Goal: Transaction & Acquisition: Book appointment/travel/reservation

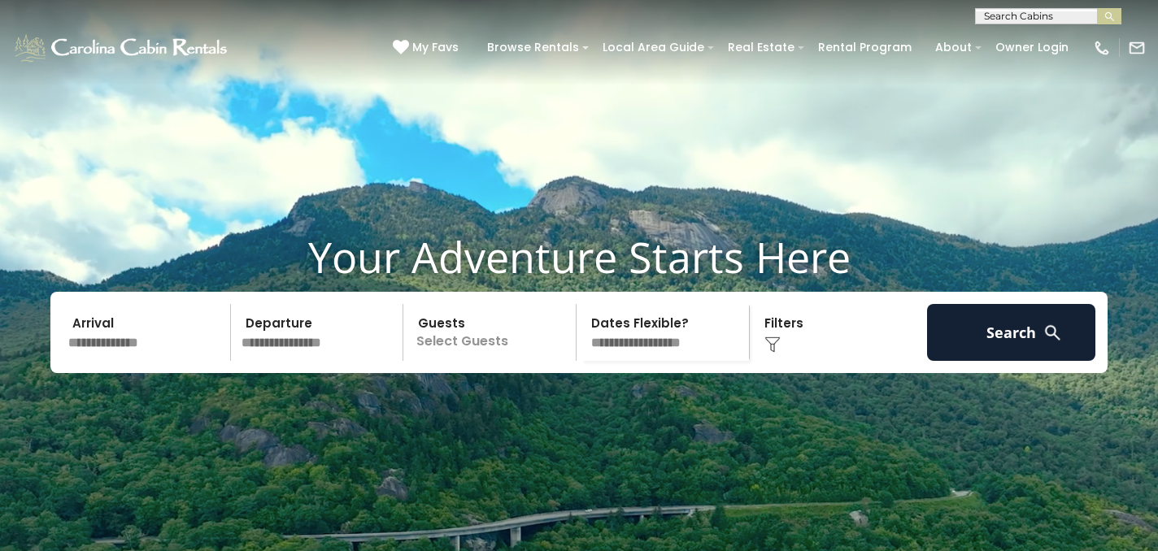
click at [991, 13] on input "text" at bounding box center [1047, 19] width 142 height 16
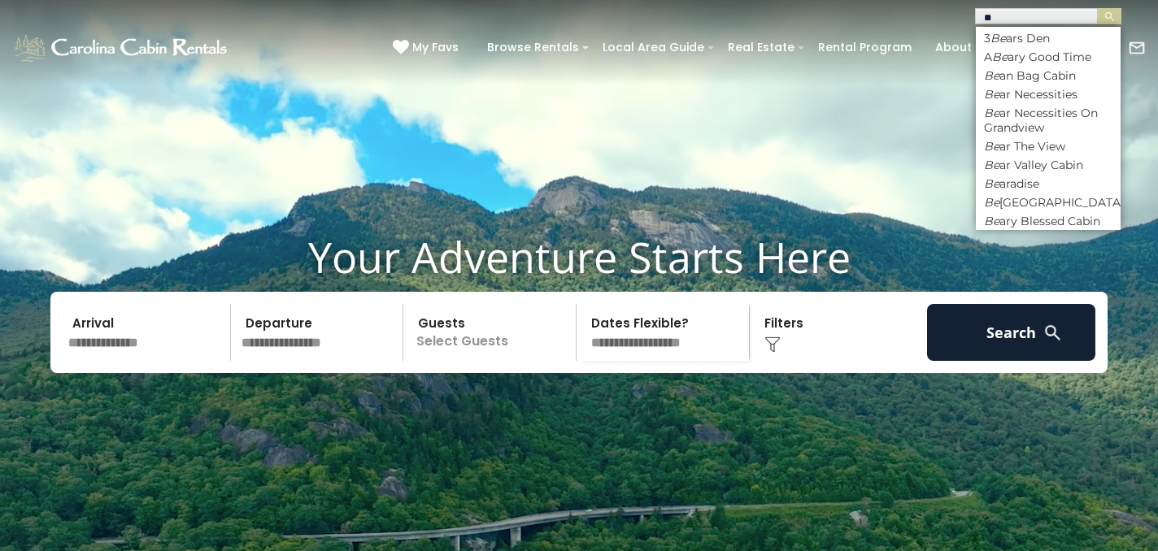
type input "*"
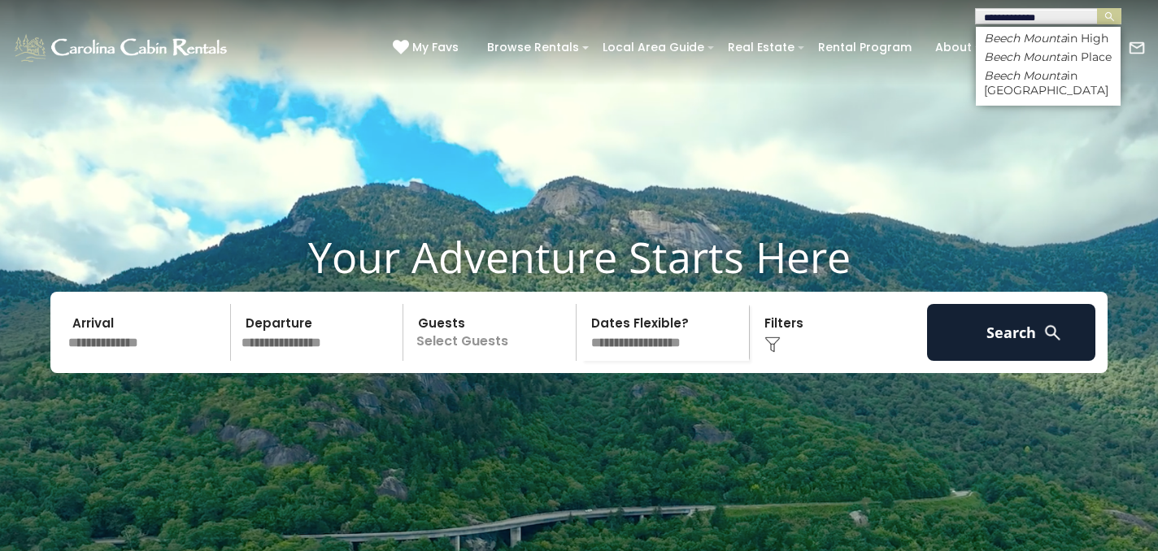
type input "**********"
click at [178, 361] on input "text" at bounding box center [147, 332] width 168 height 57
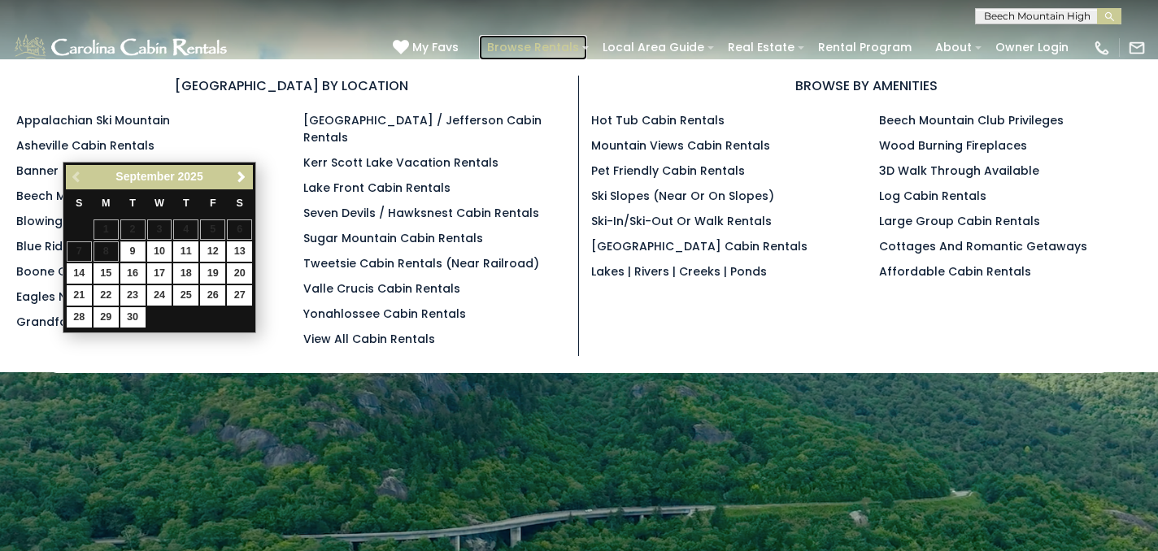
click at [574, 50] on link "Browse Rentals" at bounding box center [533, 47] width 108 height 25
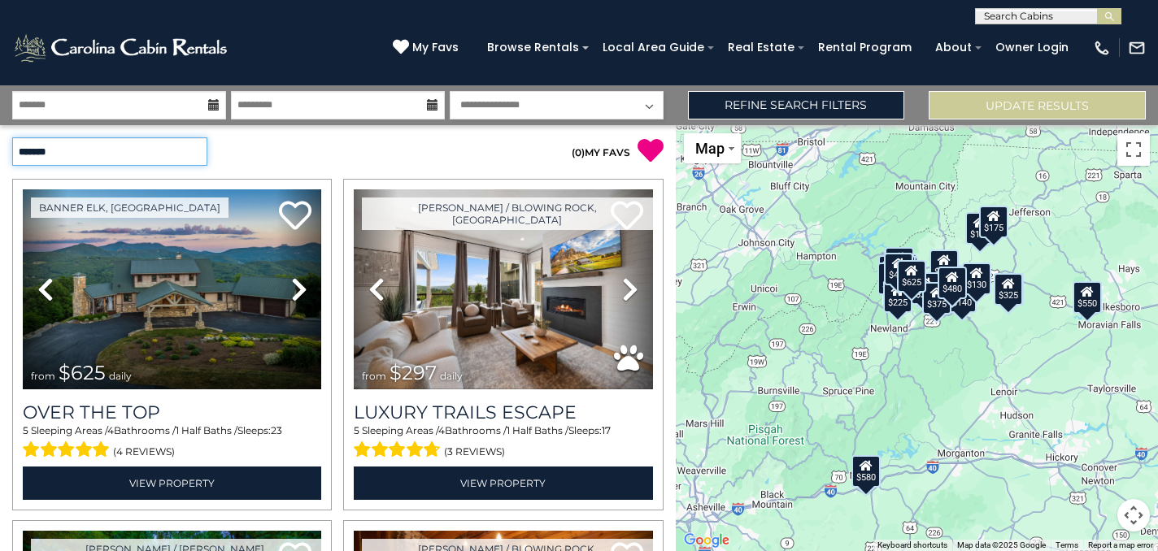
click at [140, 140] on select "**********" at bounding box center [109, 151] width 195 height 28
click at [12, 137] on select "**********" at bounding box center [109, 151] width 195 height 28
click at [994, 11] on input "text" at bounding box center [1047, 19] width 142 height 16
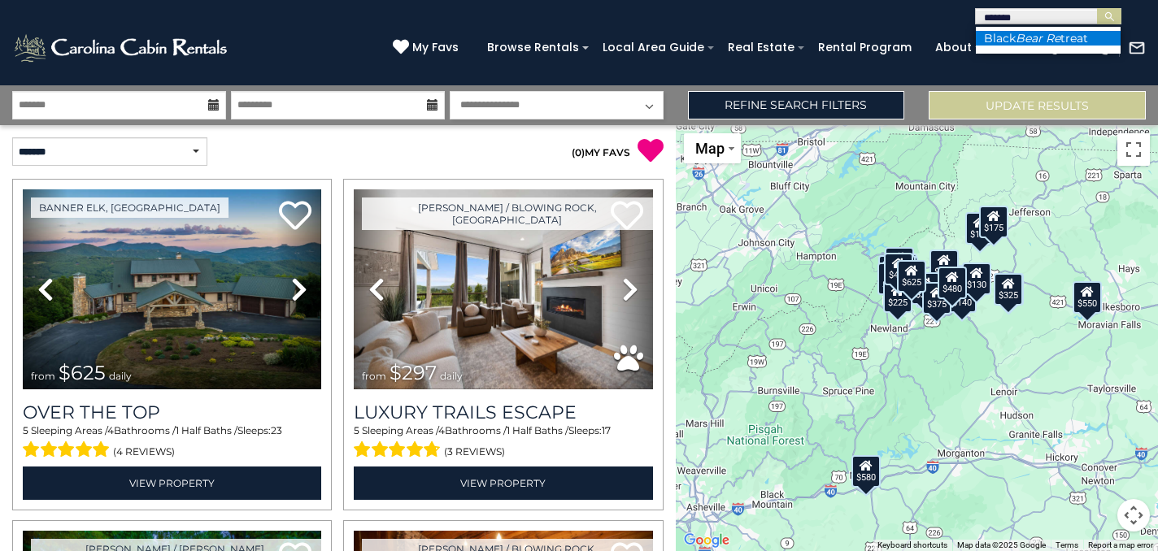
type input "*******"
click at [1028, 37] on em "Bear Re" at bounding box center [1038, 38] width 45 height 15
click at [1112, 18] on img "submit" at bounding box center [1109, 17] width 12 height 12
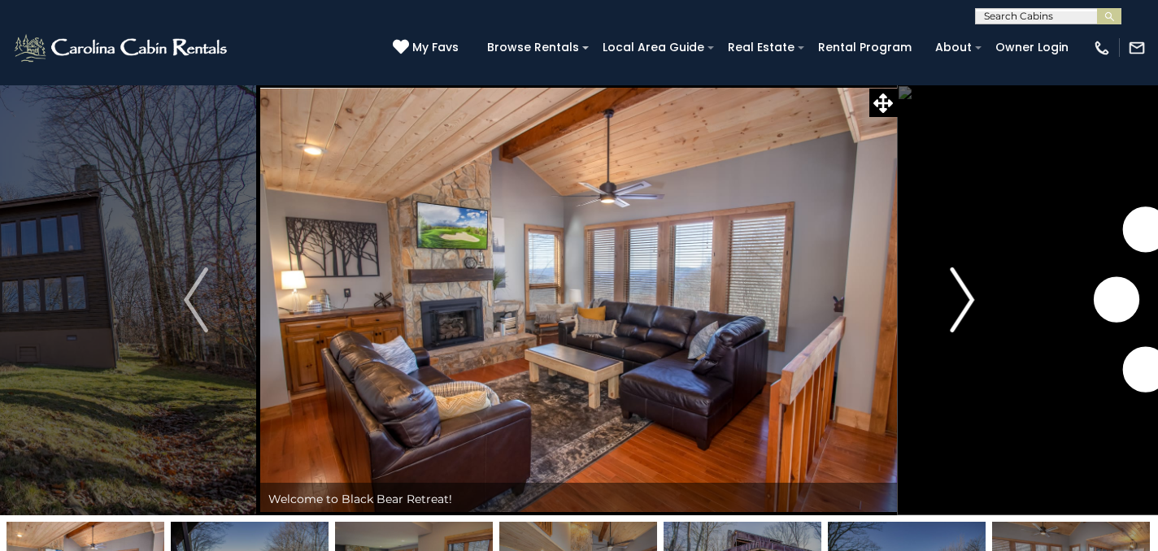
click at [964, 299] on img "Next" at bounding box center [962, 300] width 24 height 65
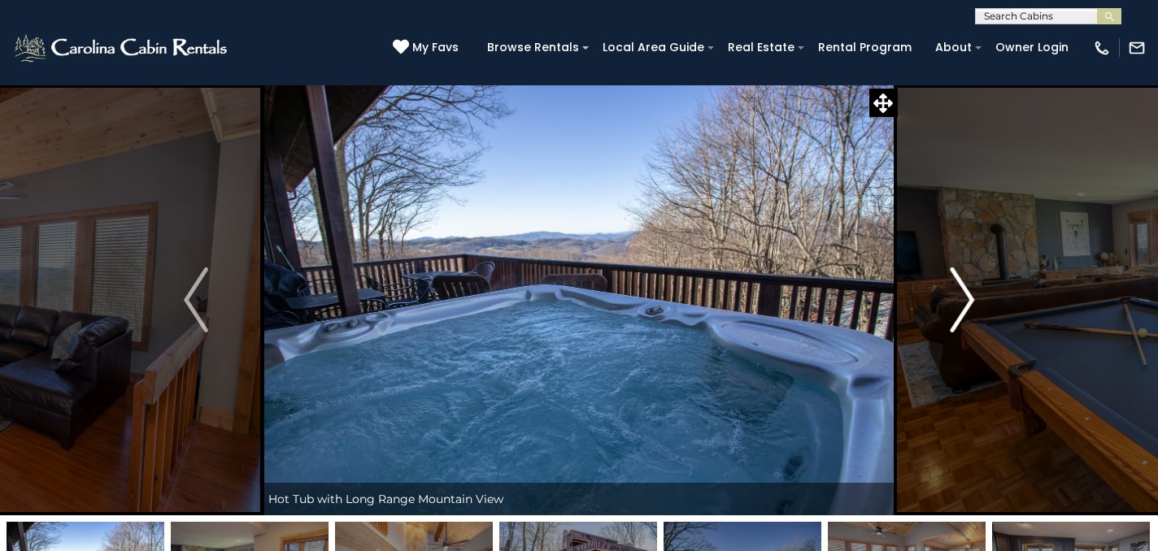
click at [964, 299] on img "Next" at bounding box center [962, 300] width 24 height 65
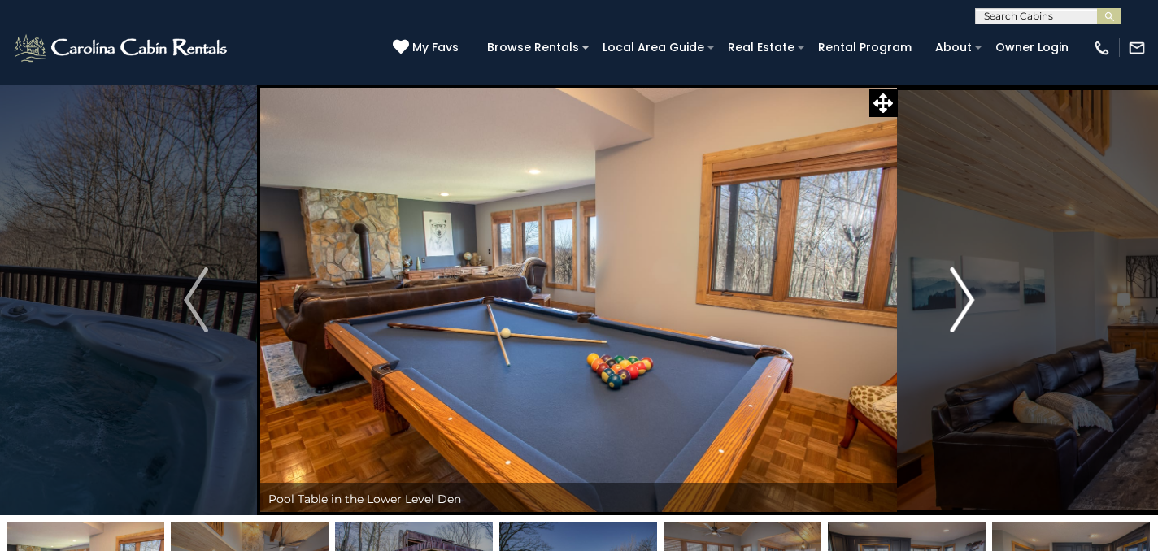
click at [967, 300] on img "Next" at bounding box center [962, 300] width 24 height 65
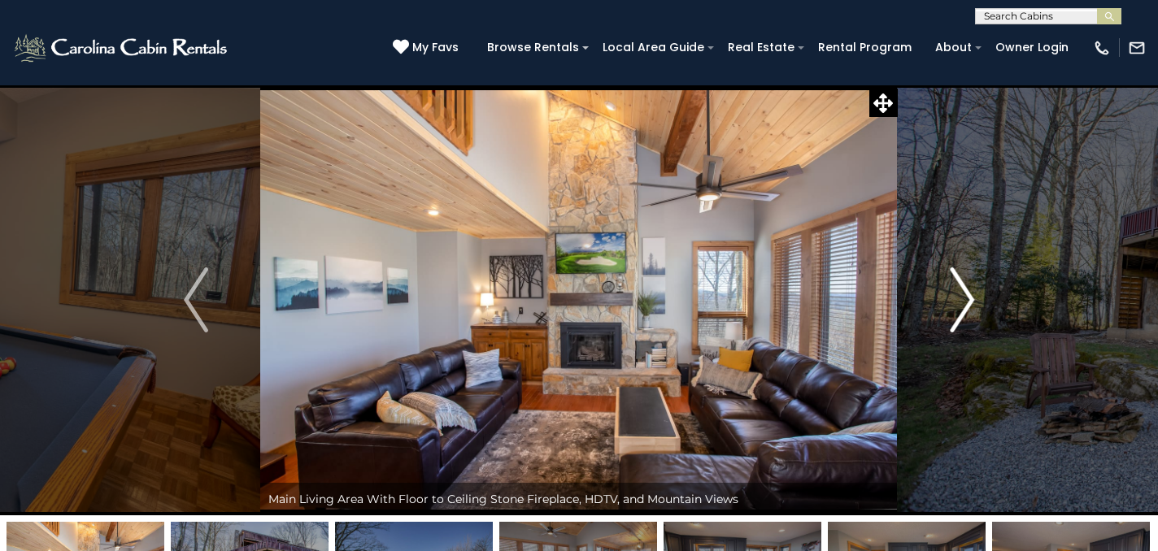
click at [967, 300] on img "Next" at bounding box center [962, 300] width 24 height 65
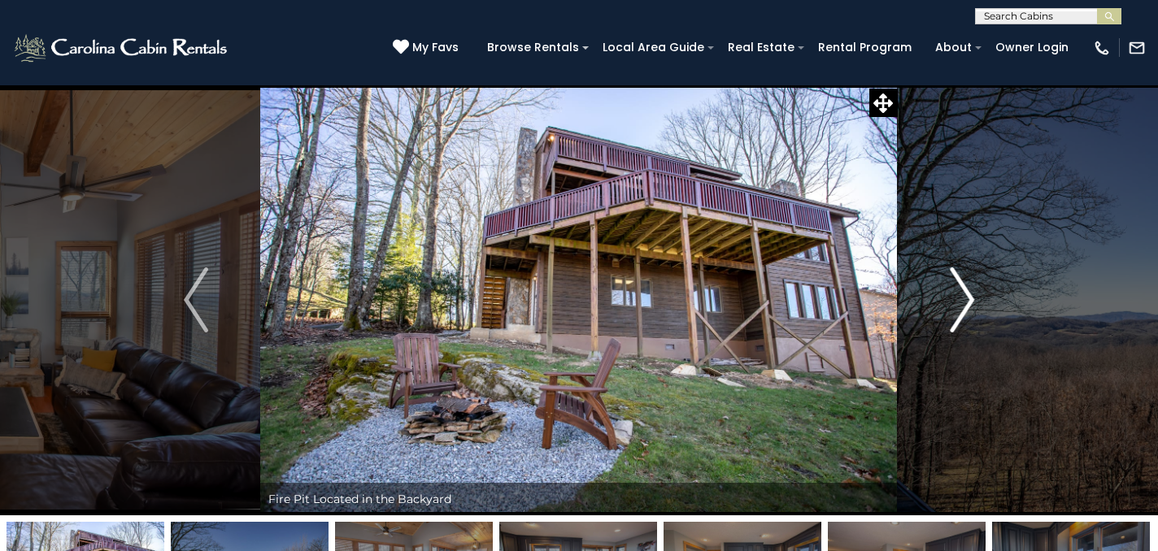
click at [967, 300] on img "Next" at bounding box center [962, 300] width 24 height 65
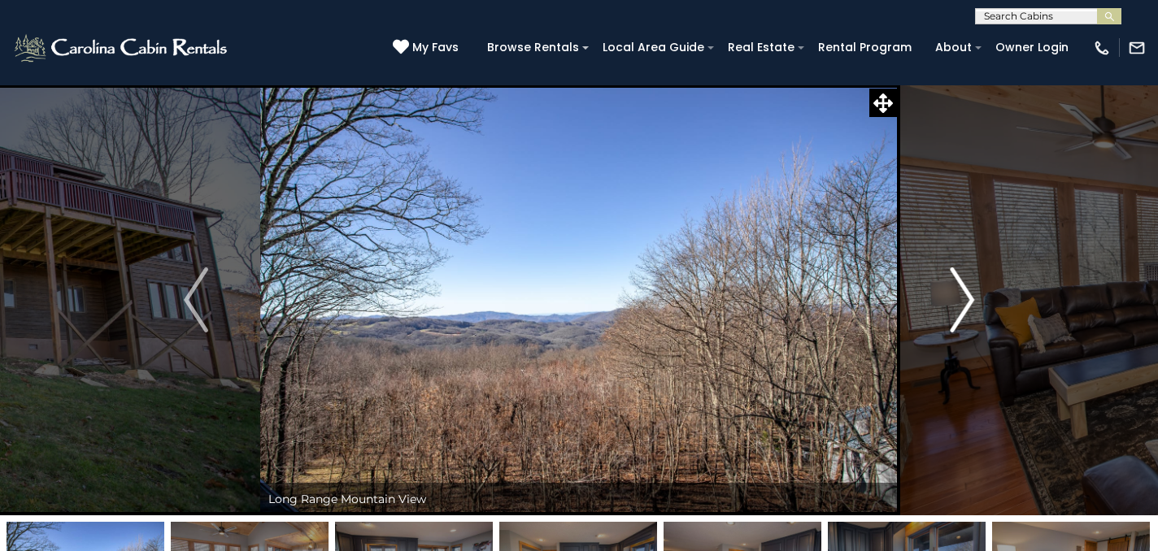
click at [967, 300] on img "Next" at bounding box center [962, 300] width 24 height 65
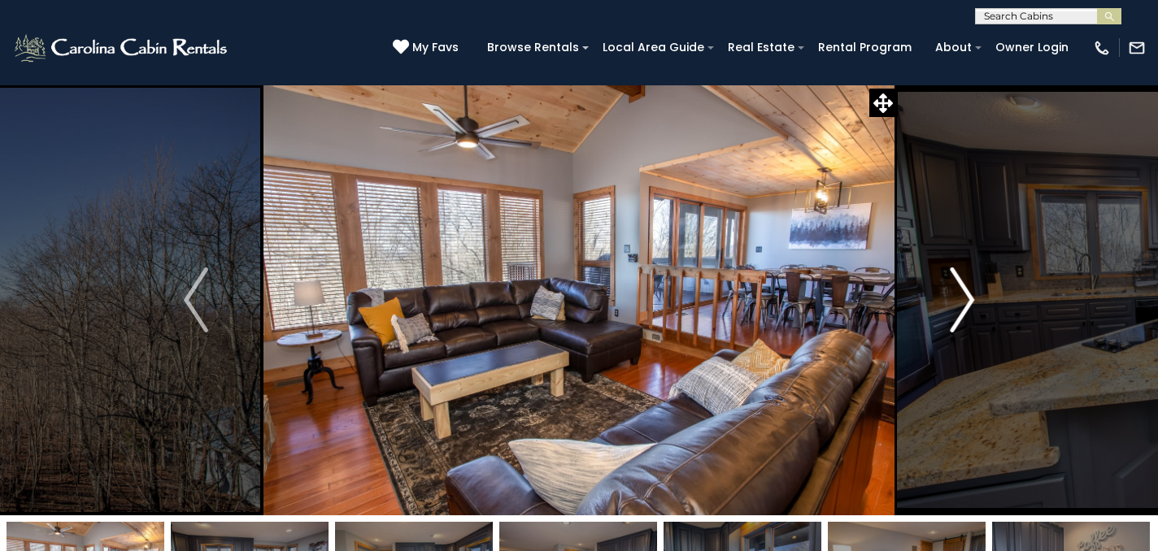
click at [967, 300] on img "Next" at bounding box center [962, 300] width 24 height 65
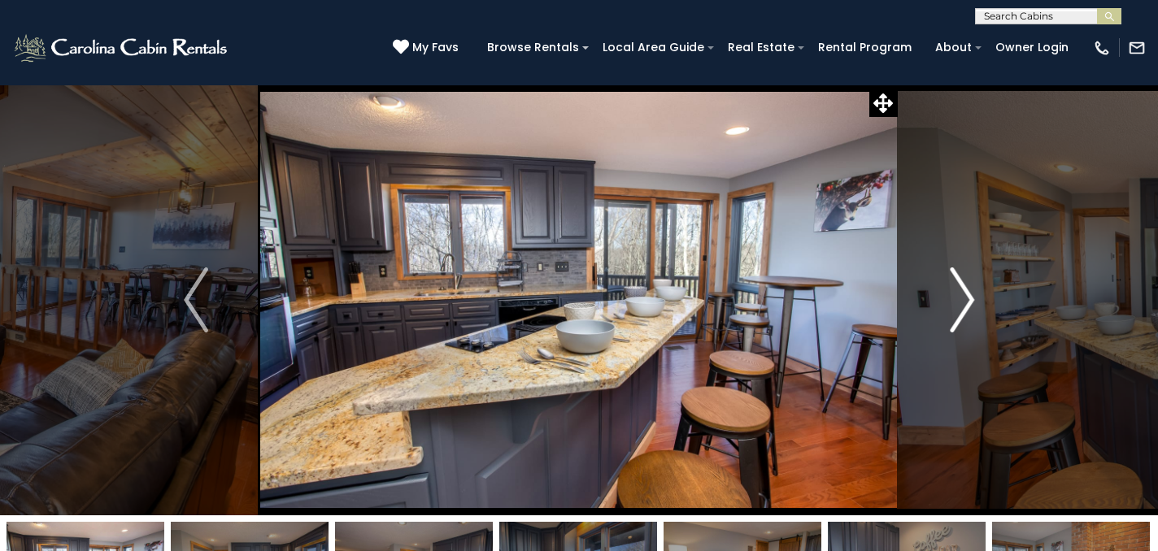
click at [967, 300] on img "Next" at bounding box center [962, 300] width 24 height 65
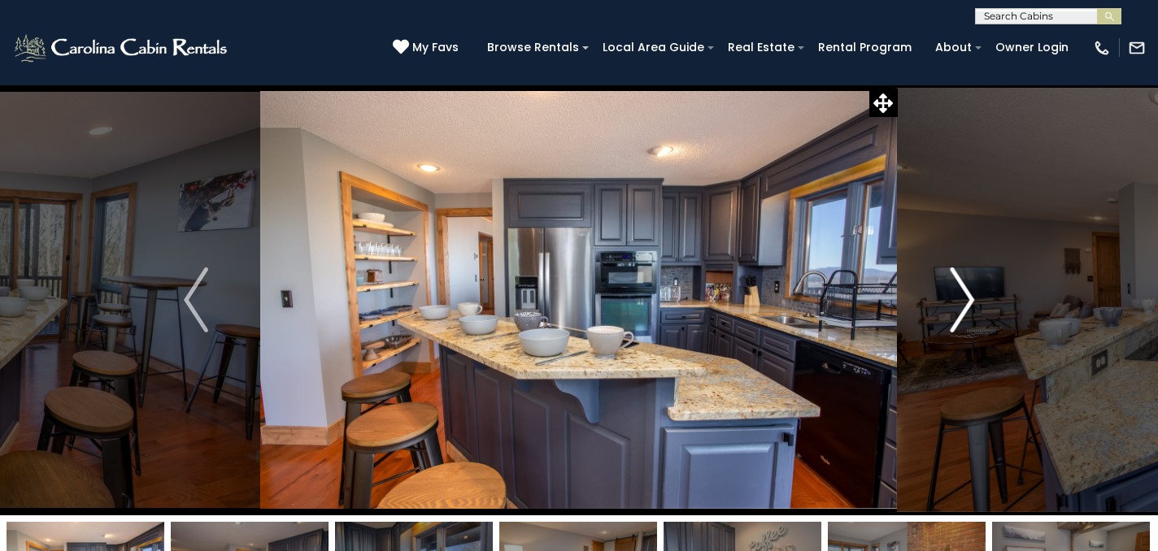
click at [967, 301] on img "Next" at bounding box center [962, 300] width 24 height 65
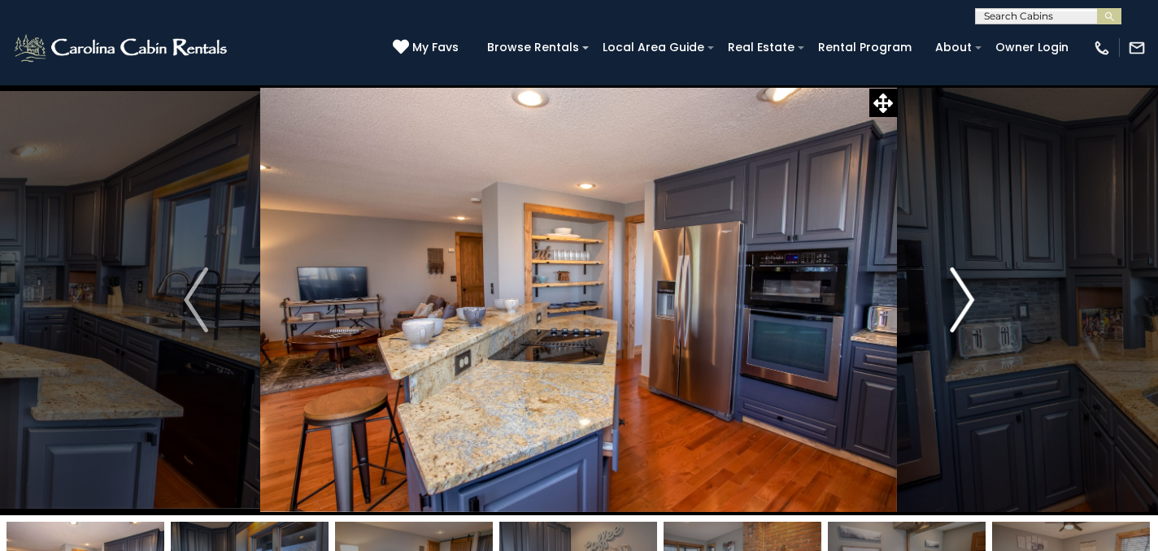
click at [967, 301] on img "Next" at bounding box center [962, 300] width 24 height 65
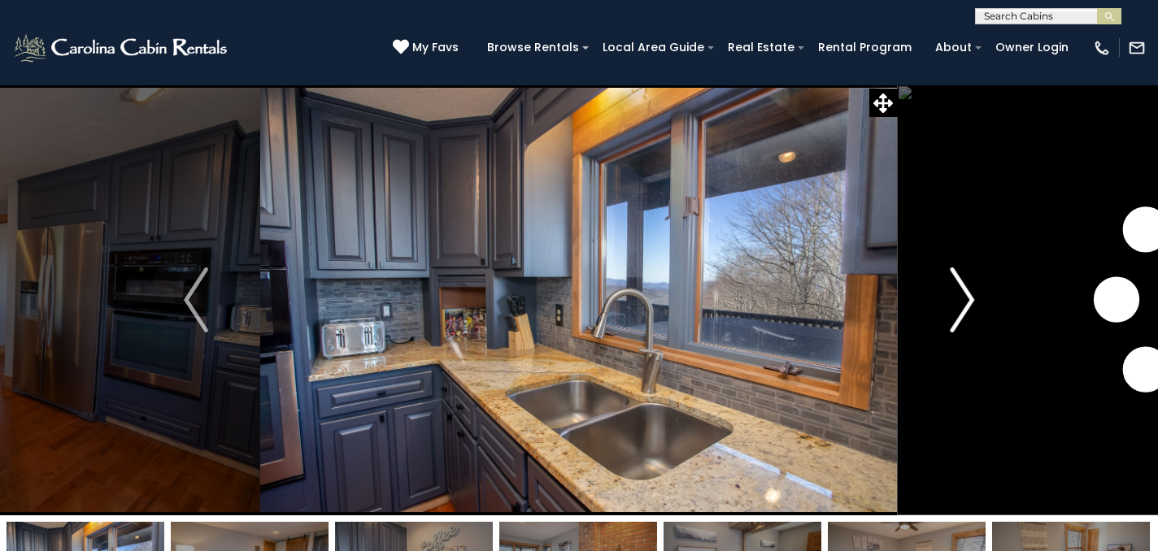
click at [967, 303] on img "Next" at bounding box center [962, 300] width 24 height 65
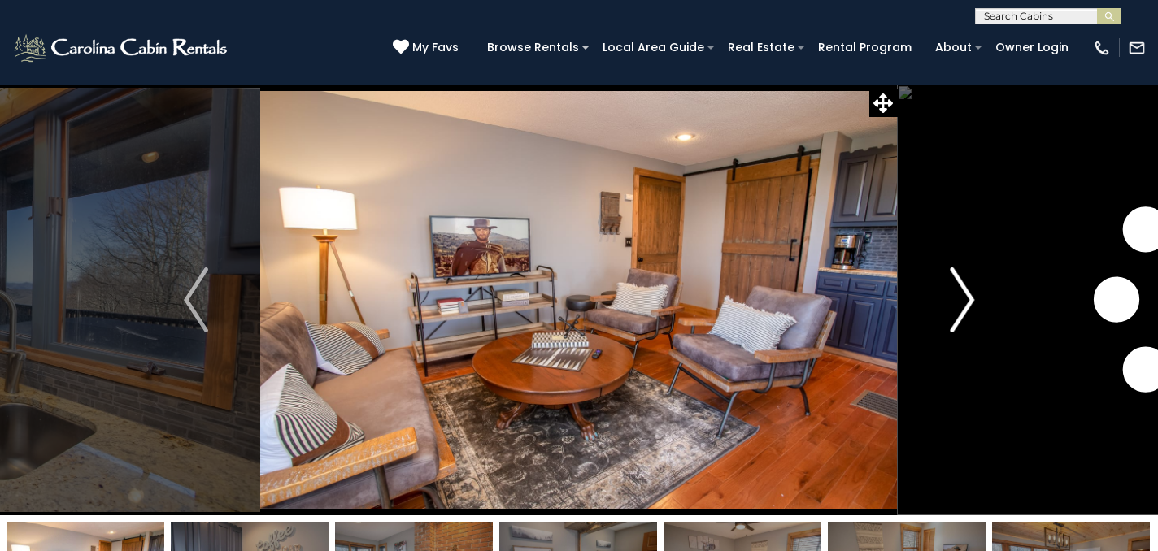
click at [967, 304] on img "Next" at bounding box center [962, 300] width 24 height 65
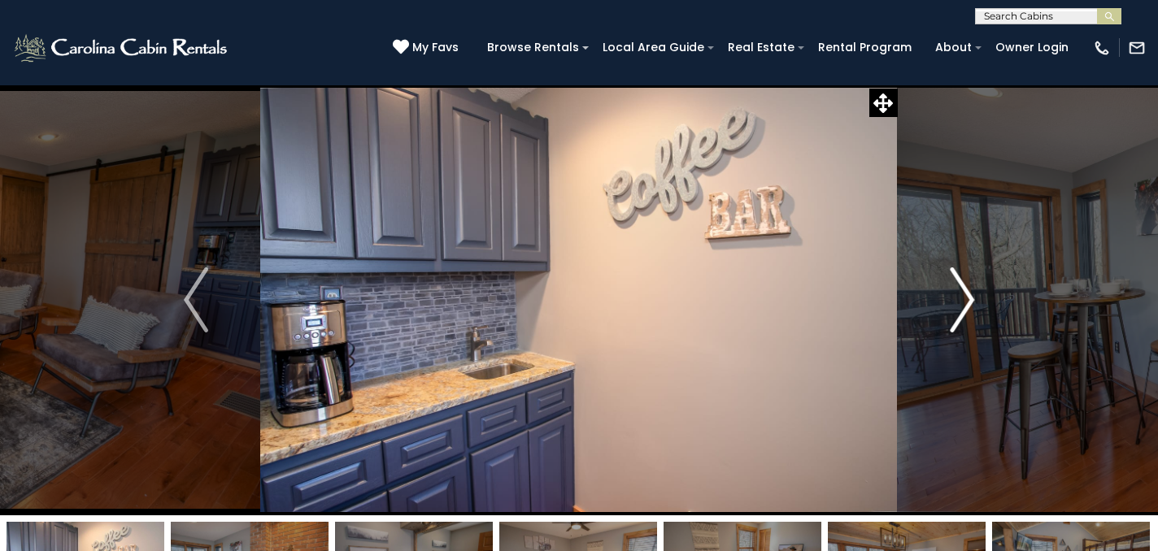
click at [967, 304] on img "Next" at bounding box center [962, 300] width 24 height 65
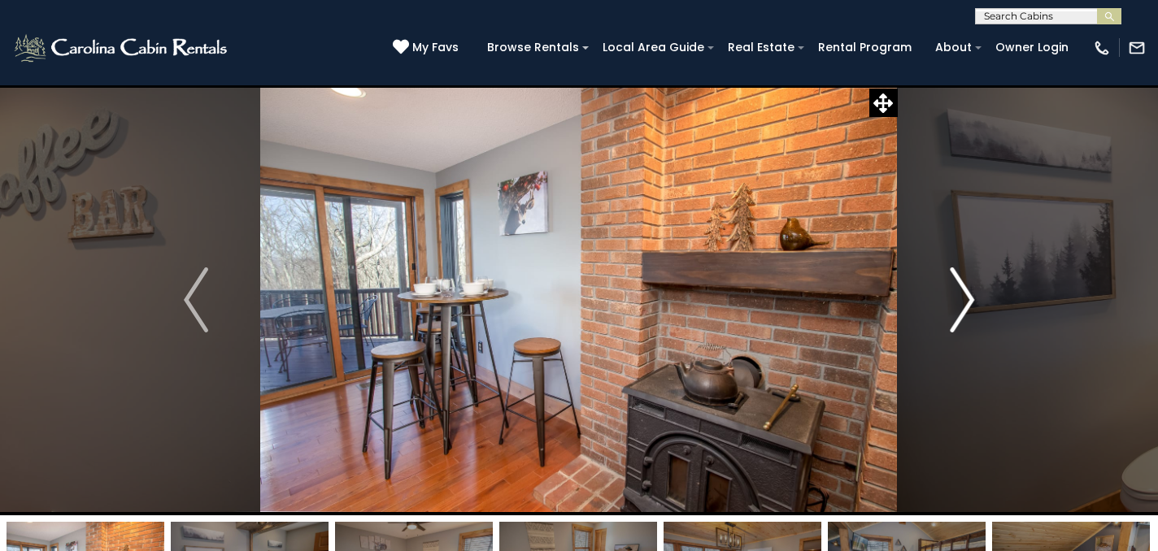
click at [967, 304] on img "Next" at bounding box center [962, 300] width 24 height 65
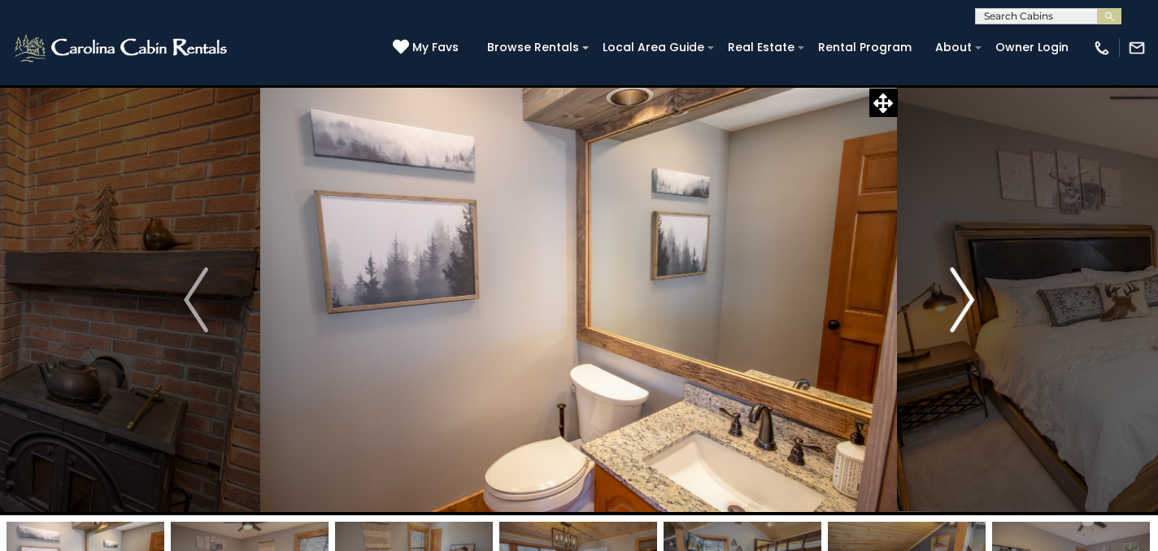
click at [967, 305] on img "Next" at bounding box center [962, 300] width 24 height 65
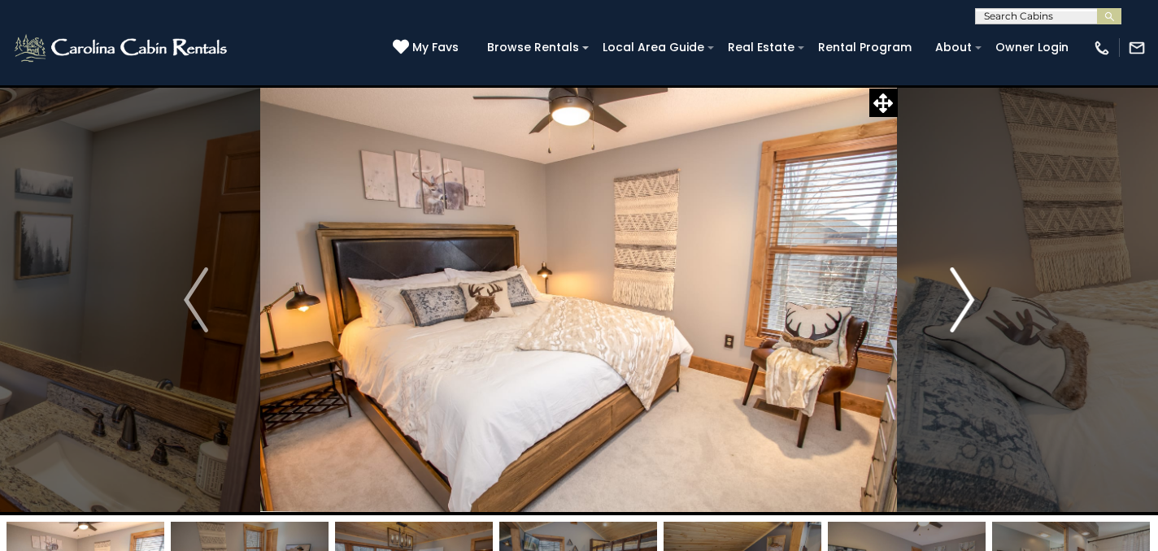
click at [967, 305] on img "Next" at bounding box center [962, 300] width 24 height 65
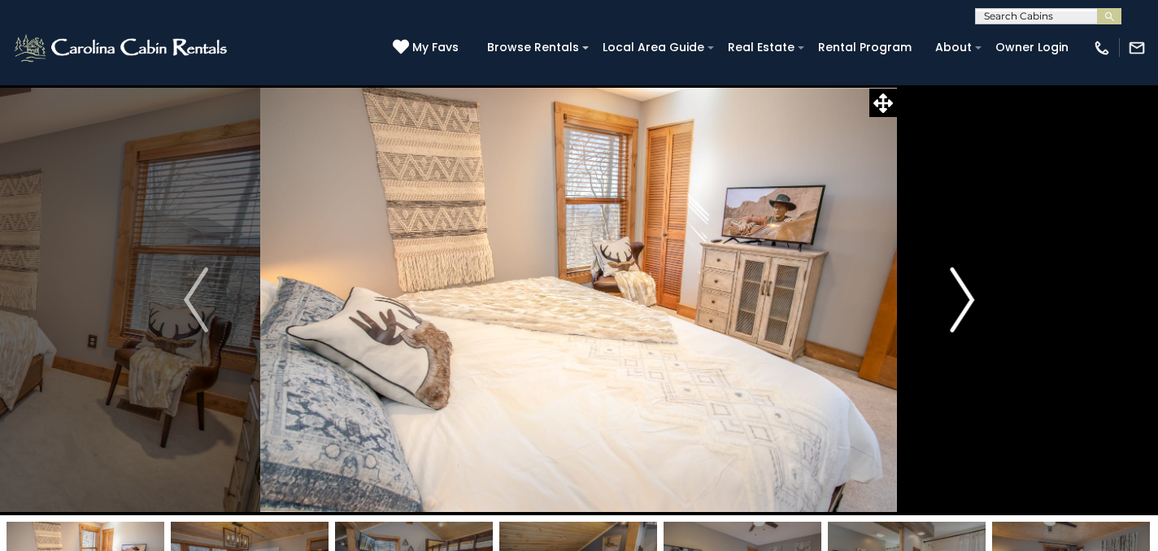
click at [967, 305] on img "Next" at bounding box center [962, 300] width 24 height 65
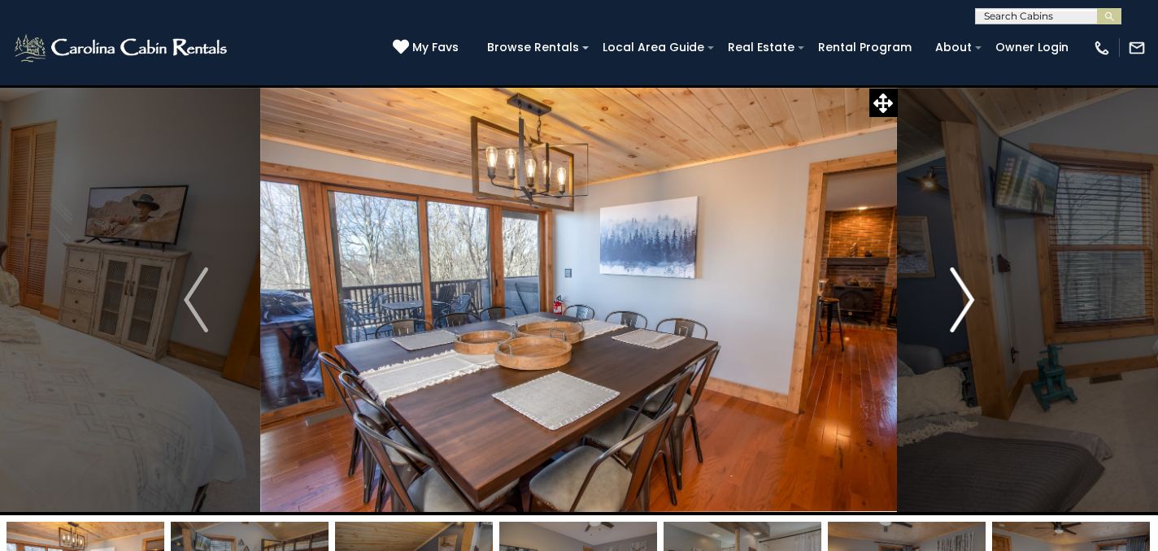
click at [967, 307] on img "Next" at bounding box center [962, 300] width 24 height 65
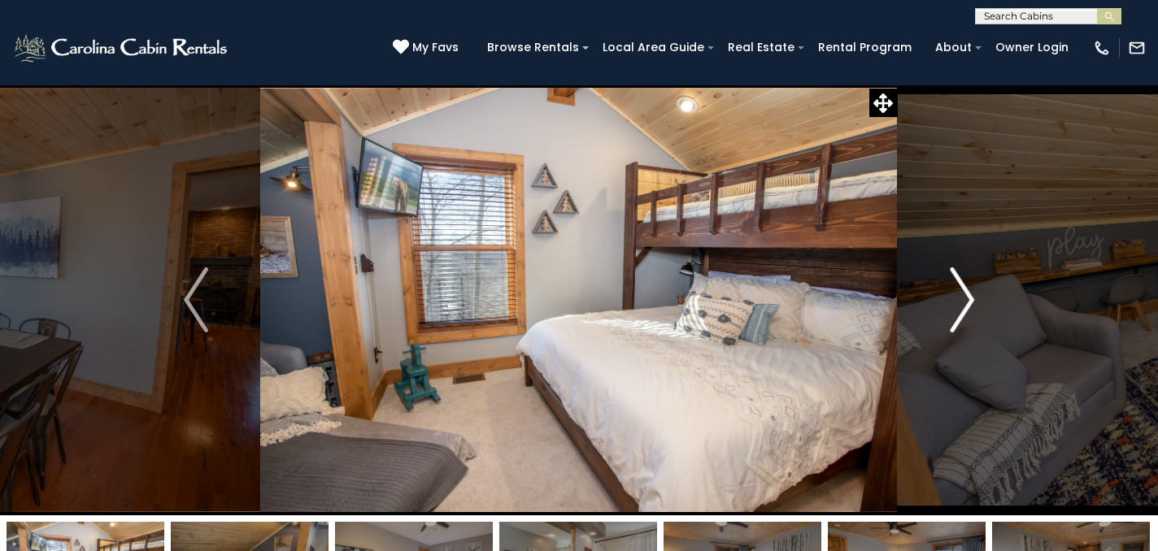
click at [967, 307] on img "Next" at bounding box center [962, 300] width 24 height 65
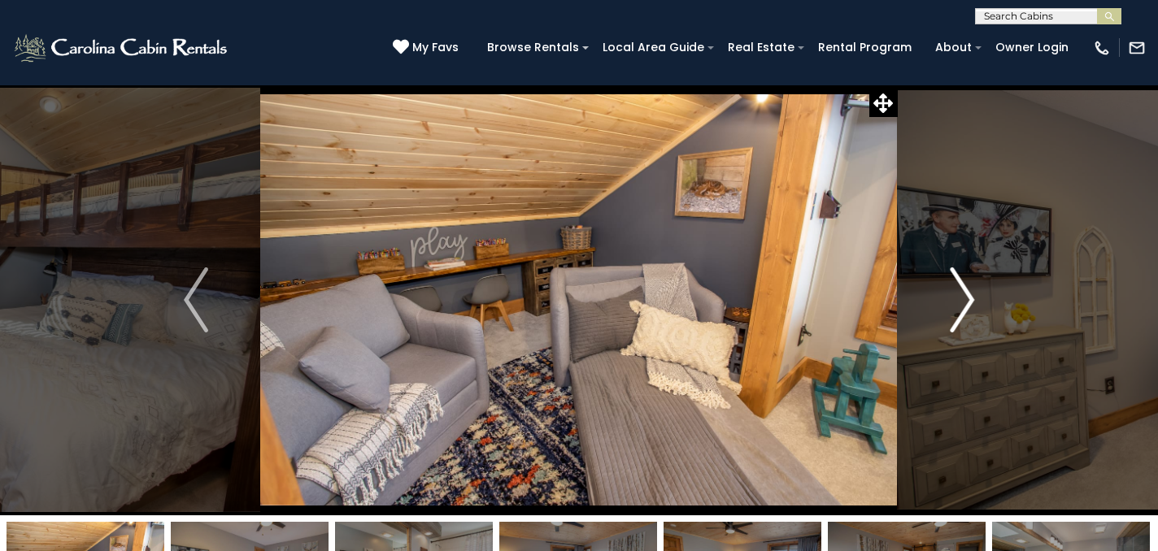
click at [967, 307] on img "Next" at bounding box center [962, 300] width 24 height 65
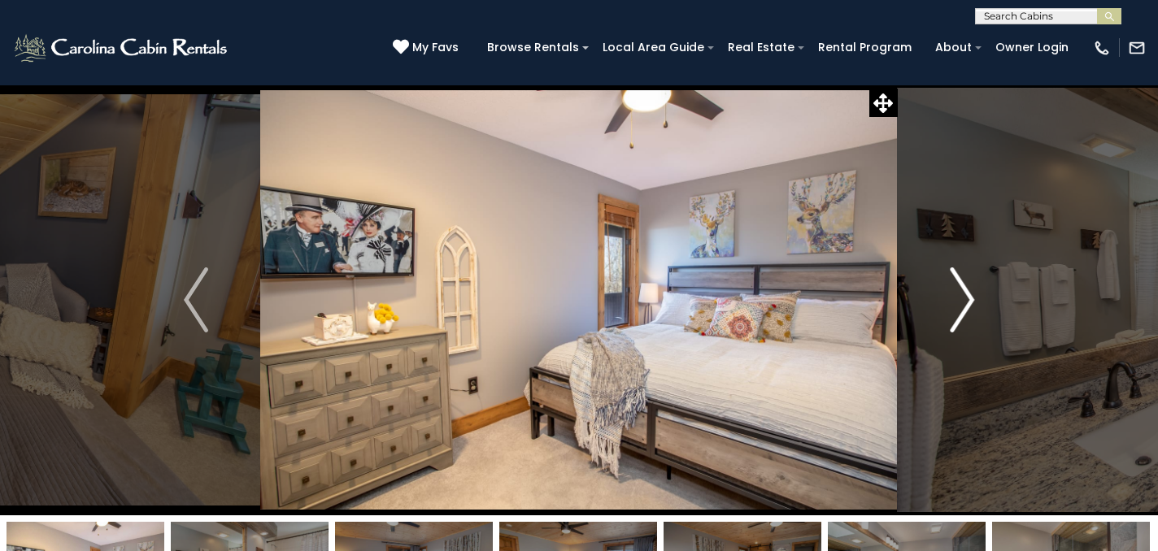
click at [967, 307] on img "Next" at bounding box center [962, 300] width 24 height 65
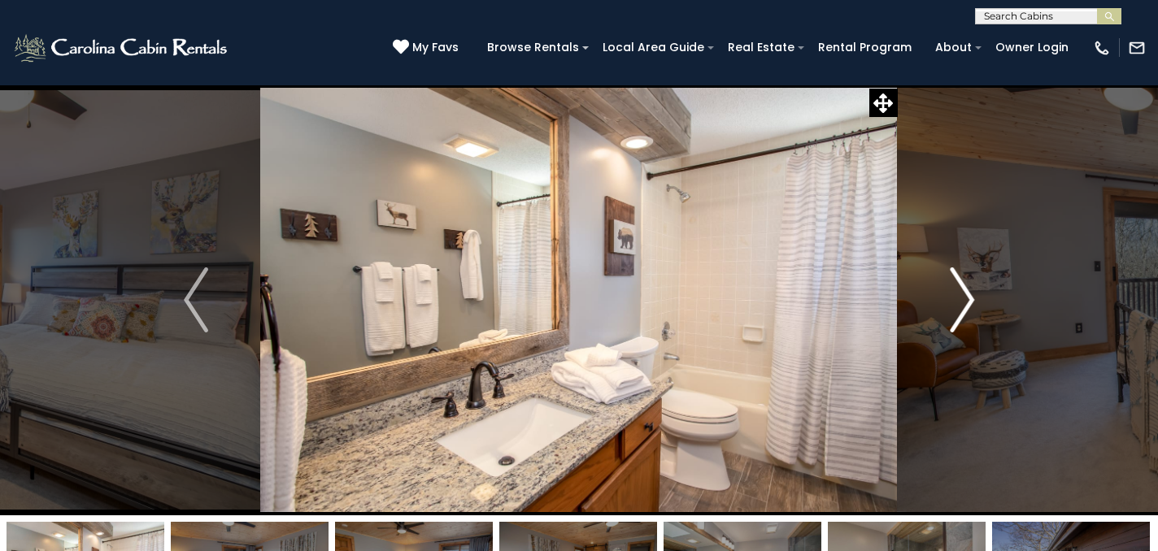
click at [967, 307] on img "Next" at bounding box center [962, 300] width 24 height 65
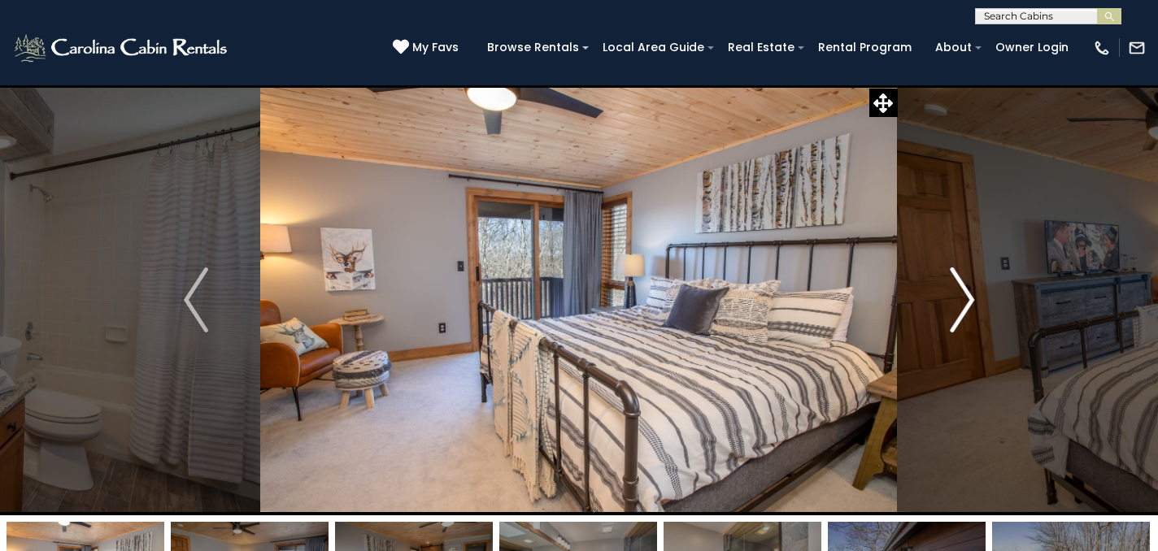
click at [964, 308] on img "Next" at bounding box center [962, 300] width 24 height 65
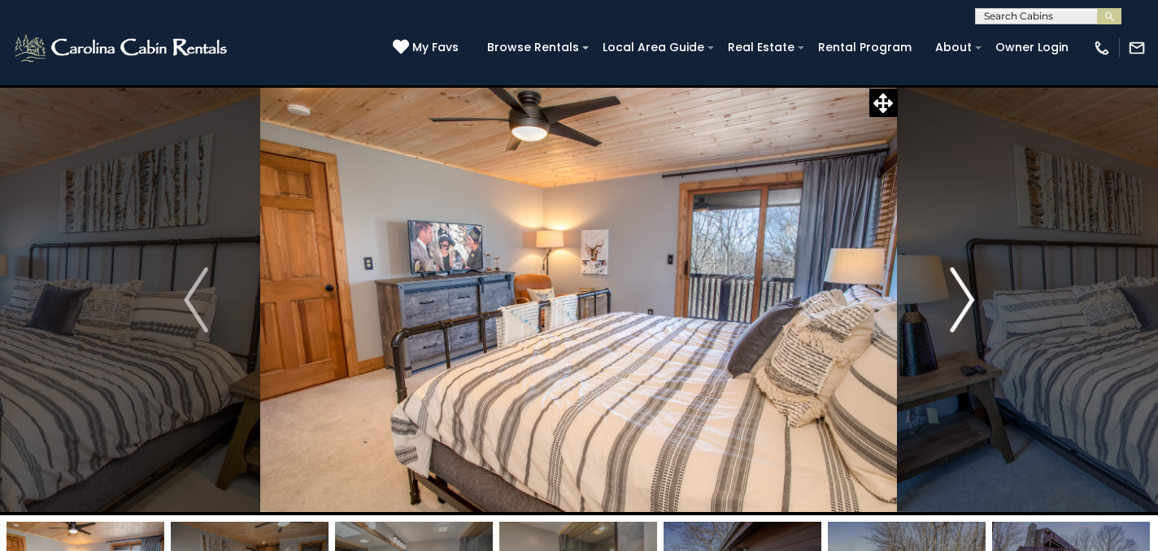
click at [964, 308] on img "Next" at bounding box center [962, 300] width 24 height 65
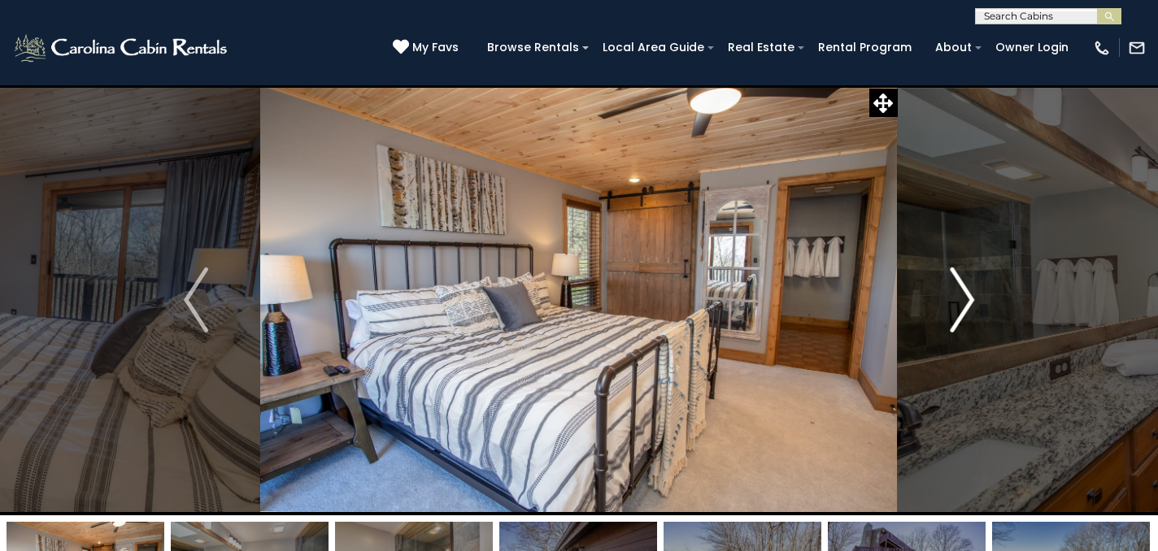
click at [964, 308] on img "Next" at bounding box center [962, 300] width 24 height 65
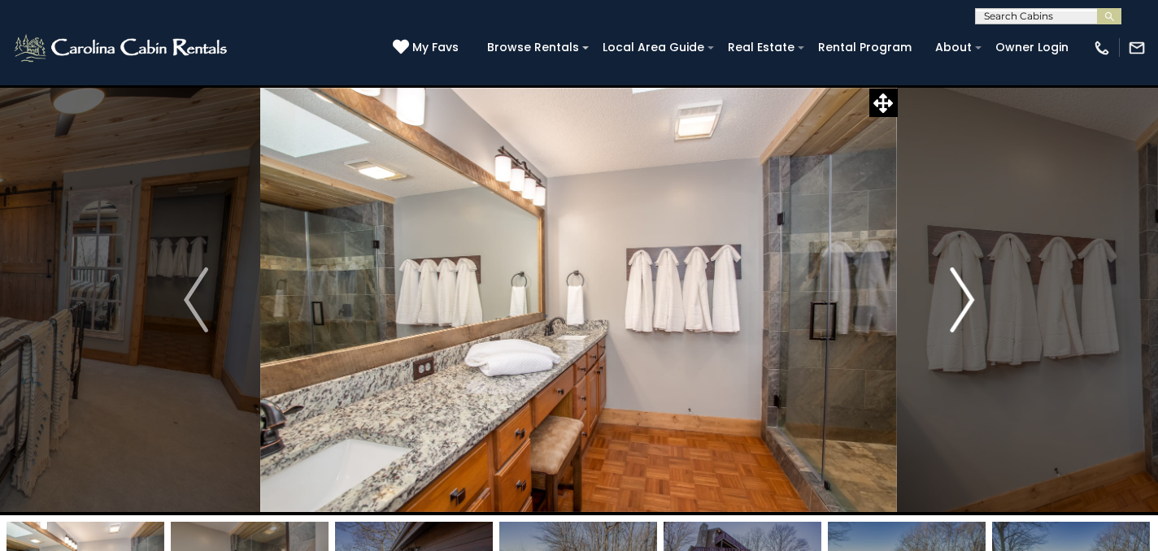
click at [964, 308] on img "Next" at bounding box center [962, 300] width 24 height 65
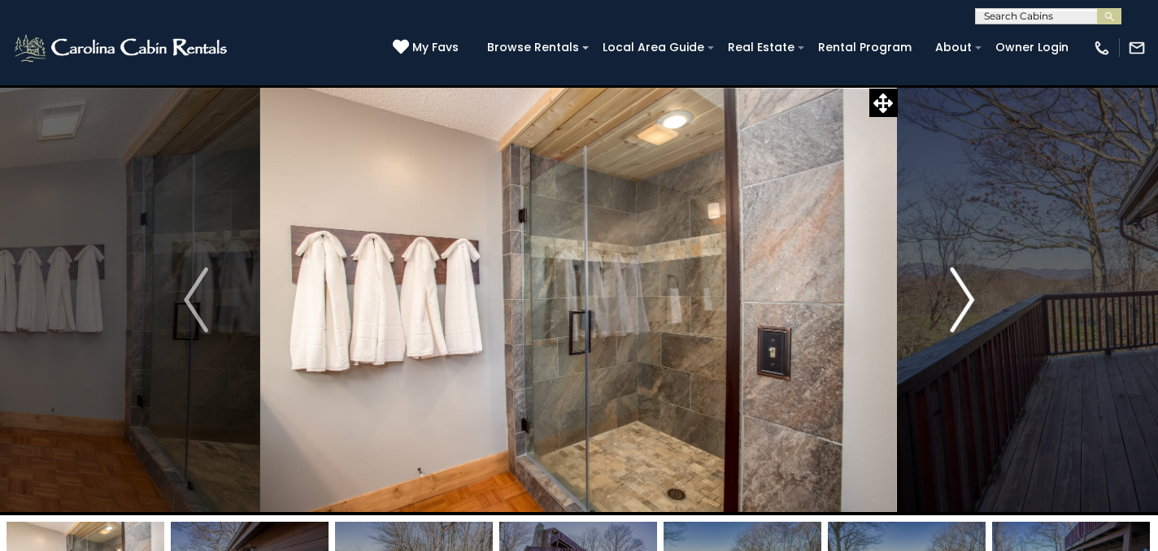
click at [964, 308] on img "Next" at bounding box center [962, 300] width 24 height 65
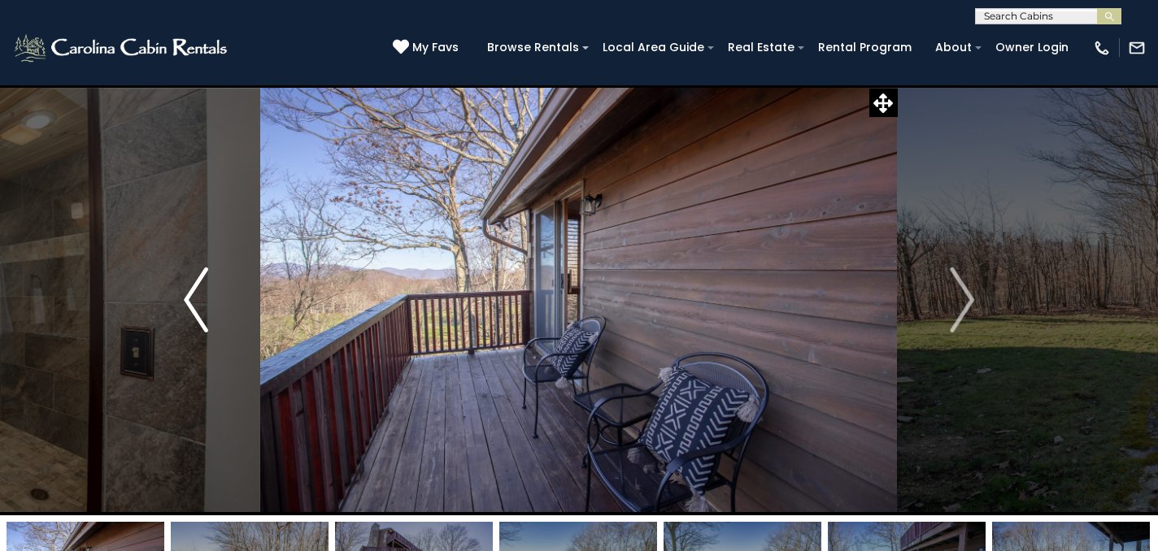
click at [191, 305] on img "Previous" at bounding box center [196, 300] width 24 height 65
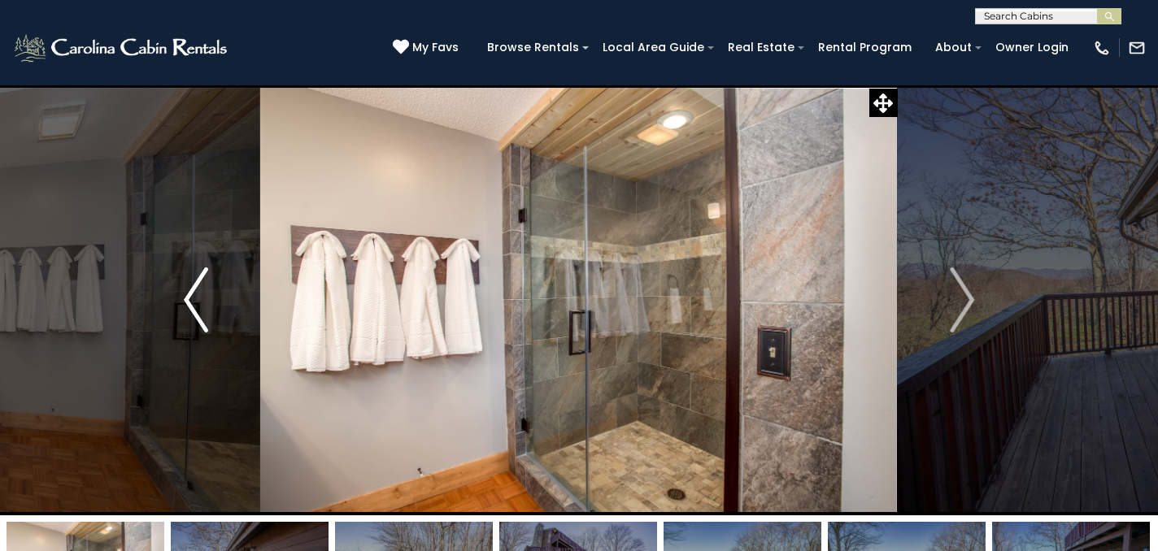
click at [191, 305] on img "Previous" at bounding box center [196, 300] width 24 height 65
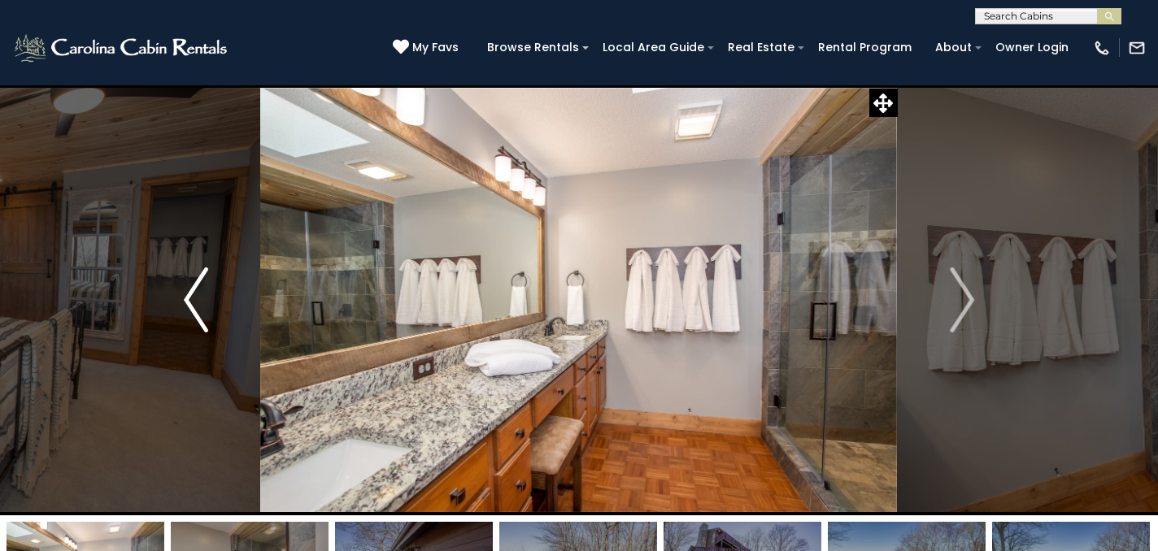
click at [191, 305] on img "Previous" at bounding box center [196, 300] width 24 height 65
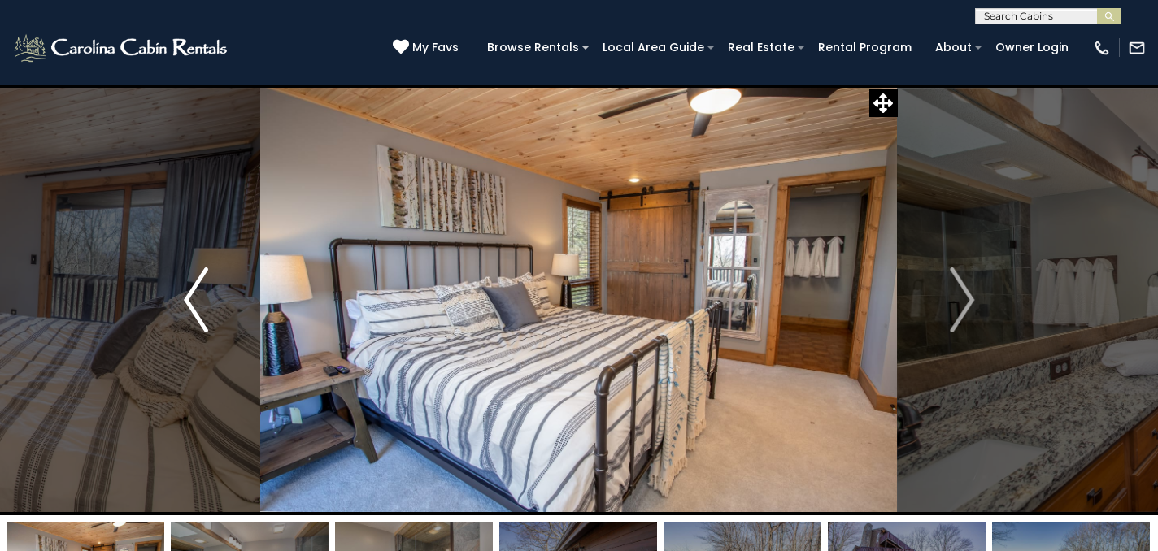
click at [191, 305] on img "Previous" at bounding box center [196, 300] width 24 height 65
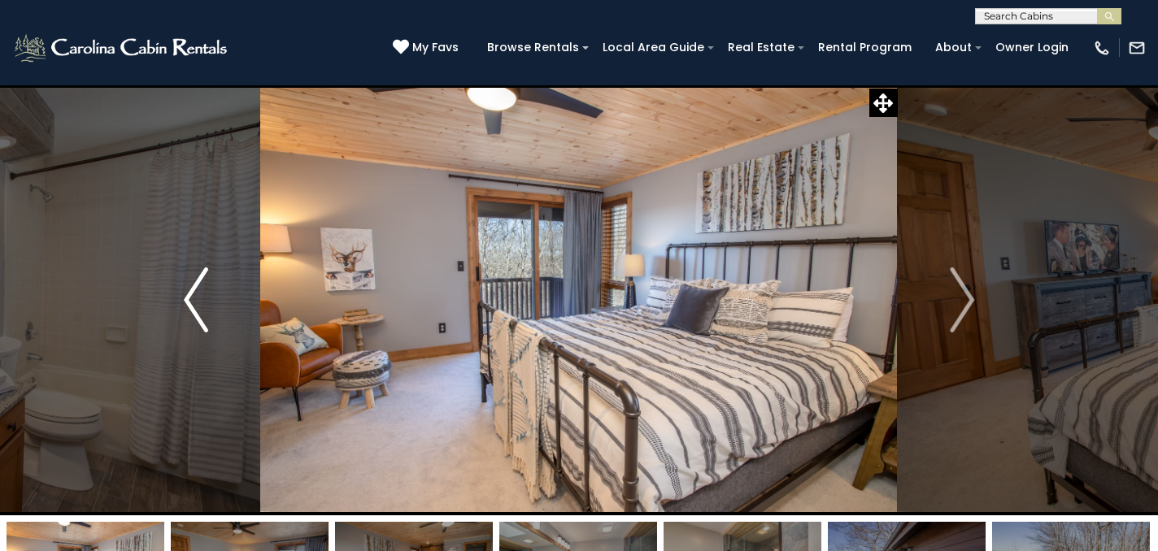
click at [191, 305] on img "Previous" at bounding box center [196, 300] width 24 height 65
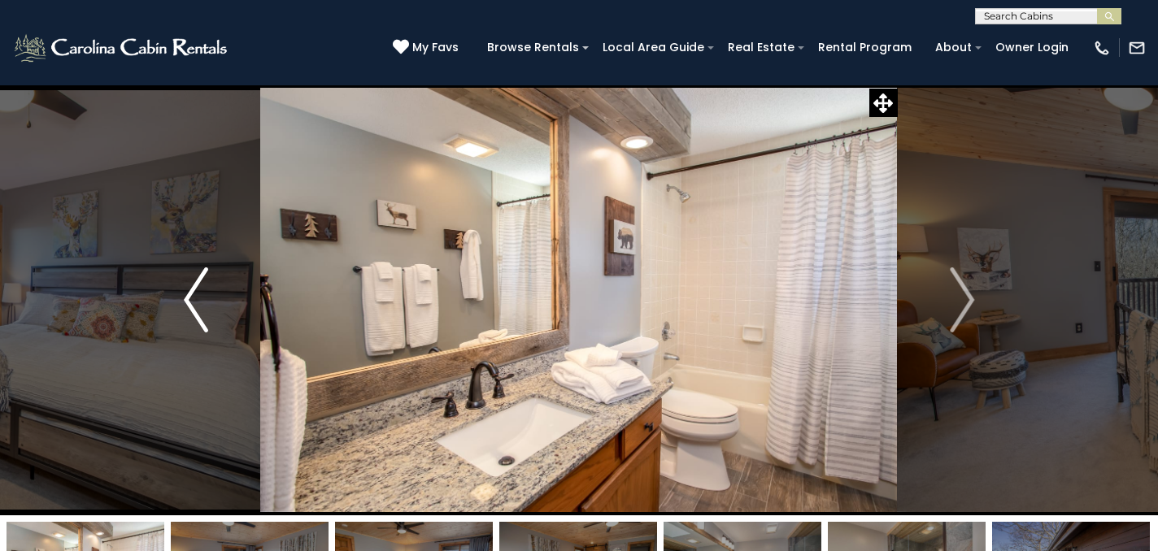
click at [191, 305] on img "Previous" at bounding box center [196, 300] width 24 height 65
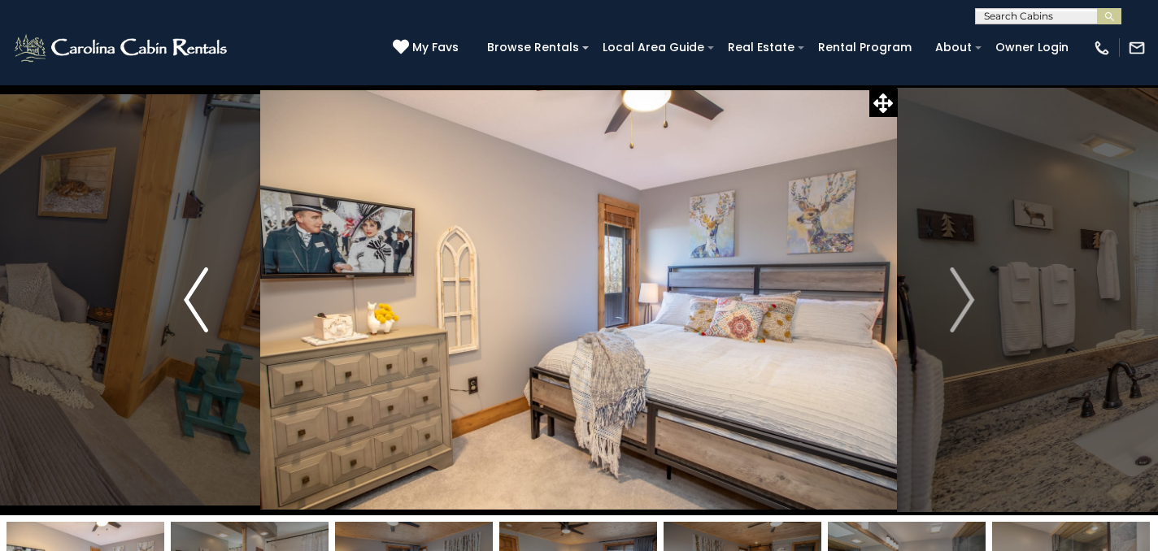
click at [191, 305] on img "Previous" at bounding box center [196, 300] width 24 height 65
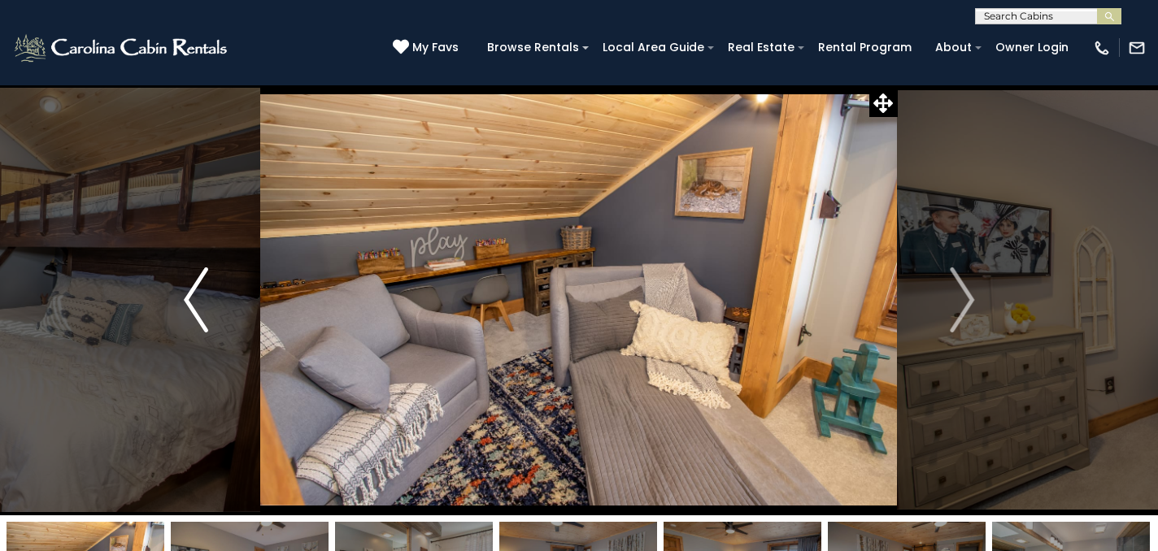
click at [191, 305] on img "Previous" at bounding box center [196, 300] width 24 height 65
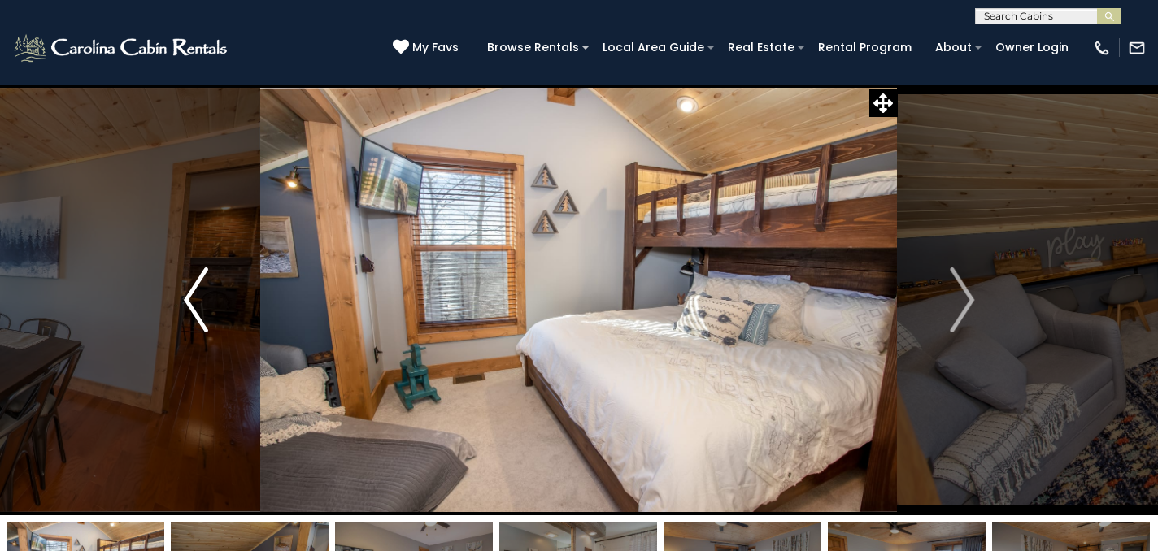
click at [191, 305] on img "Previous" at bounding box center [196, 300] width 24 height 65
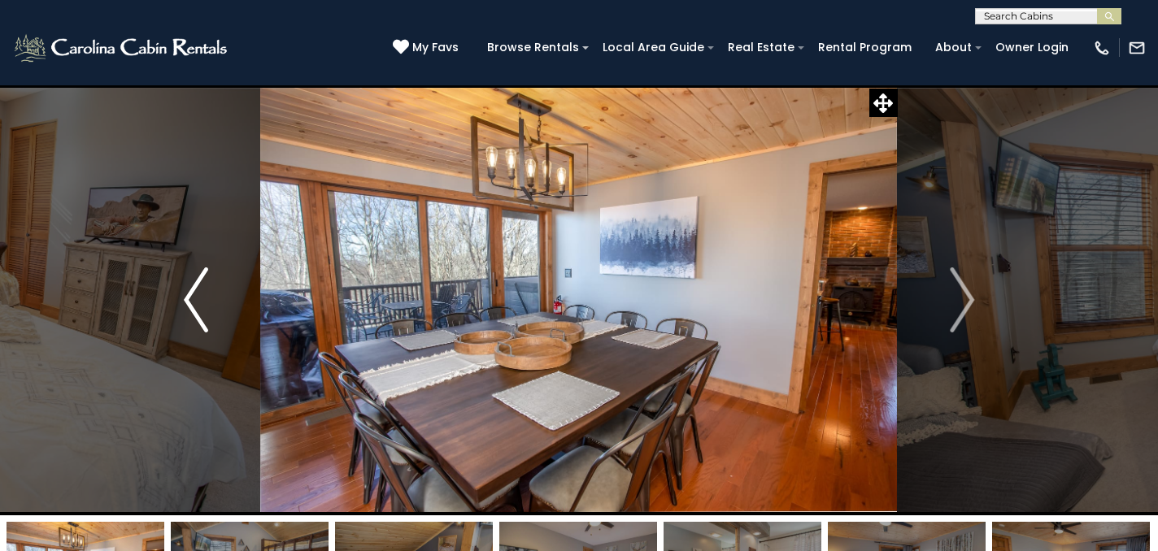
click at [191, 305] on img "Previous" at bounding box center [196, 300] width 24 height 65
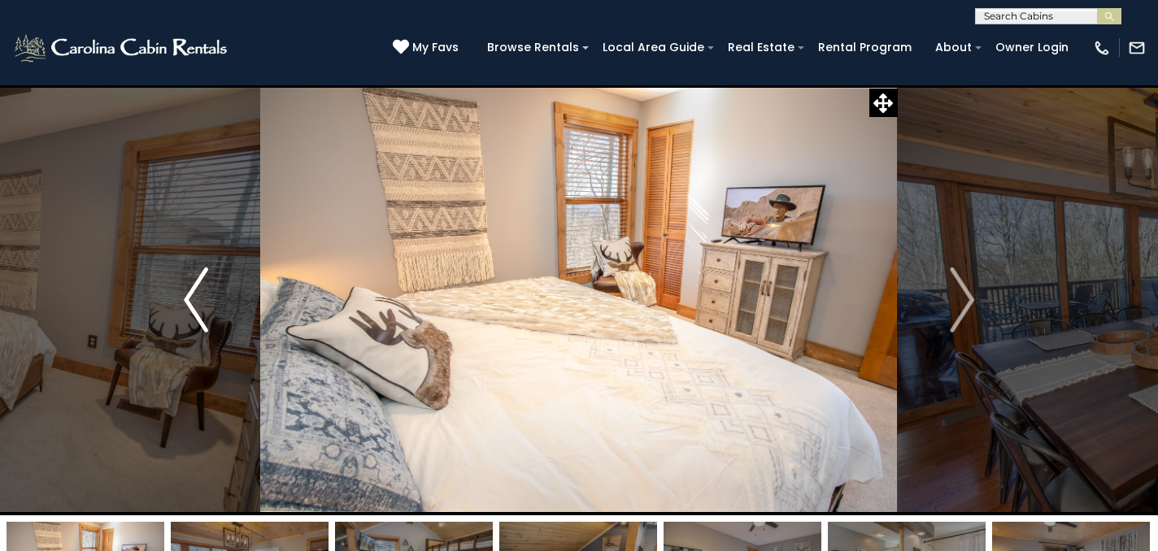
click at [191, 305] on img "Previous" at bounding box center [196, 300] width 24 height 65
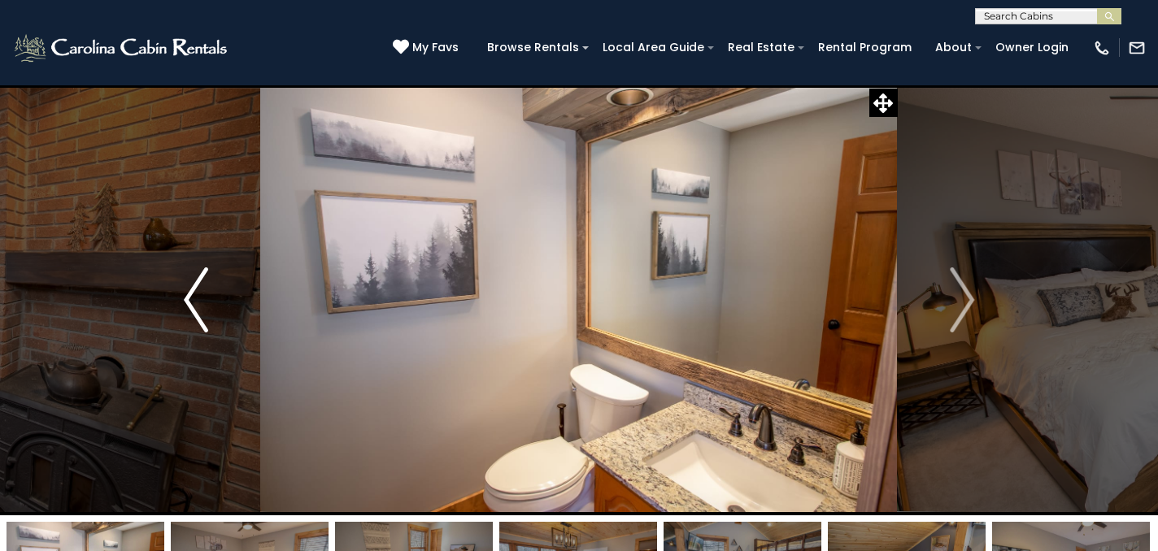
click at [191, 305] on img "Previous" at bounding box center [196, 300] width 24 height 65
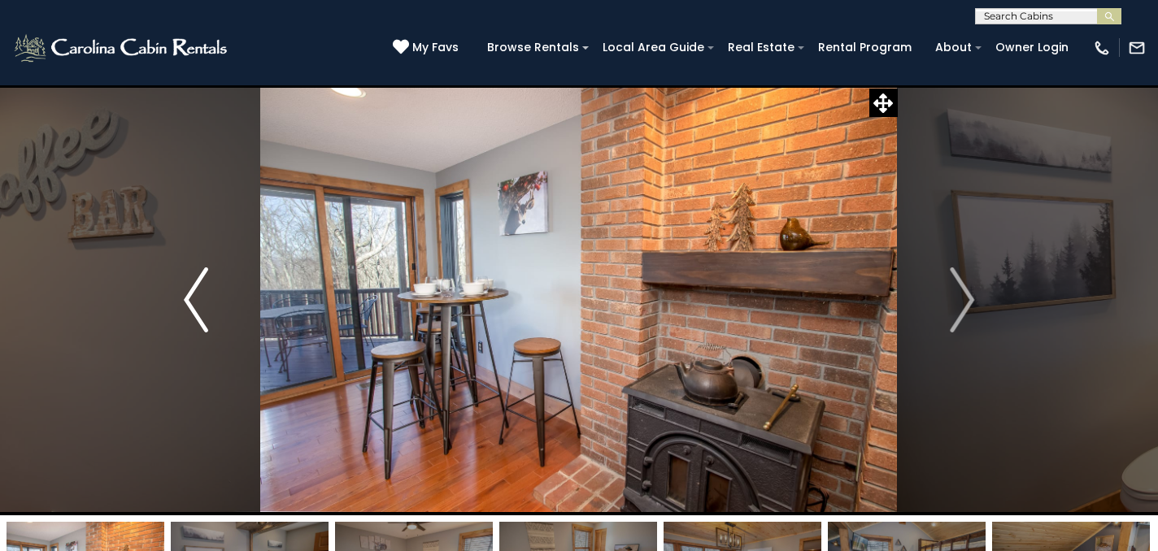
click at [191, 305] on img "Previous" at bounding box center [196, 300] width 24 height 65
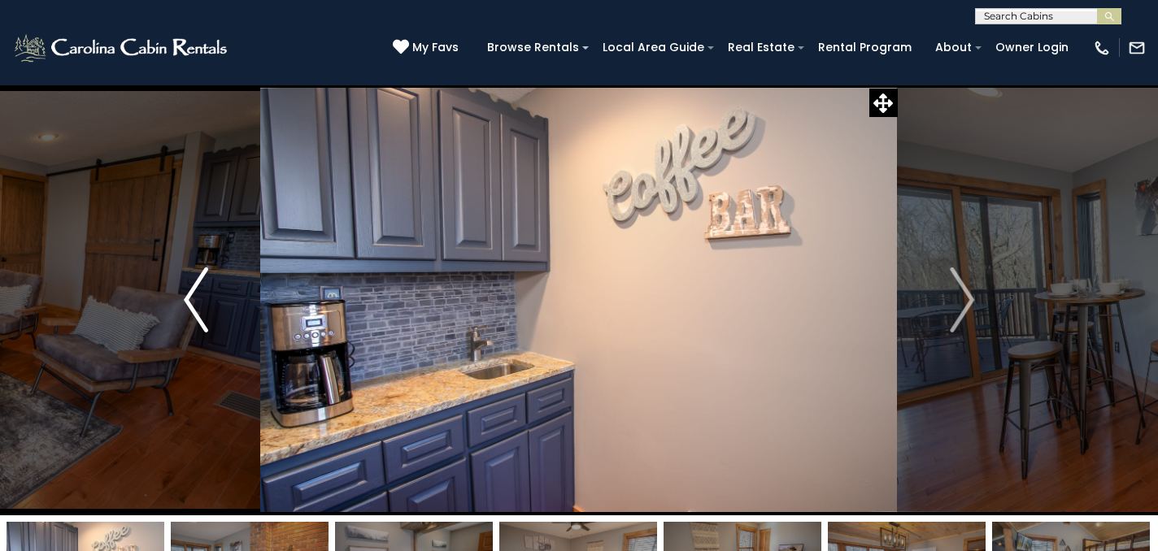
click at [191, 305] on img "Previous" at bounding box center [196, 300] width 24 height 65
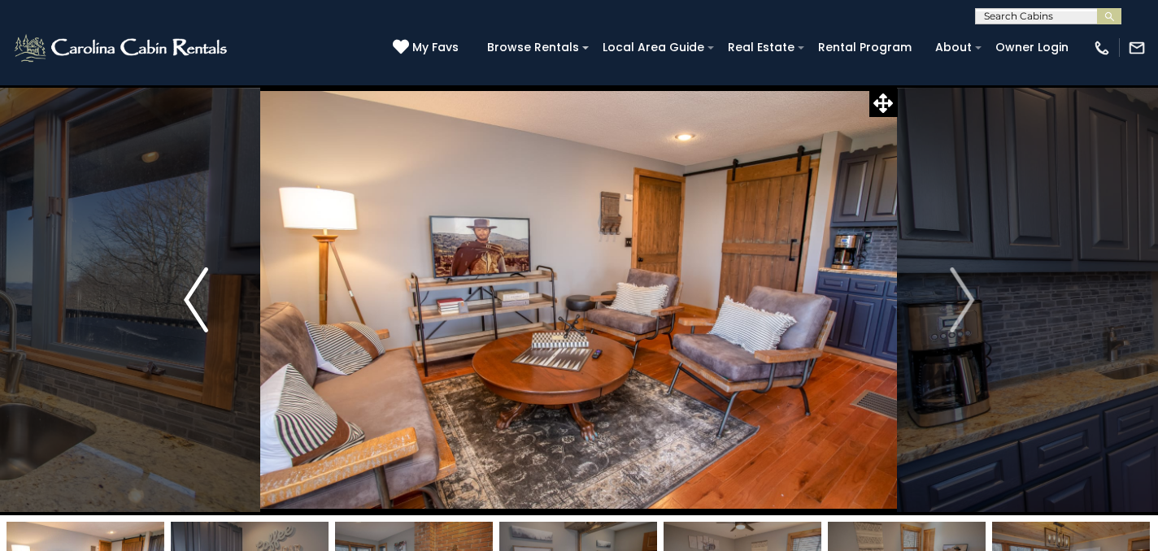
click at [191, 305] on img "Previous" at bounding box center [196, 300] width 24 height 65
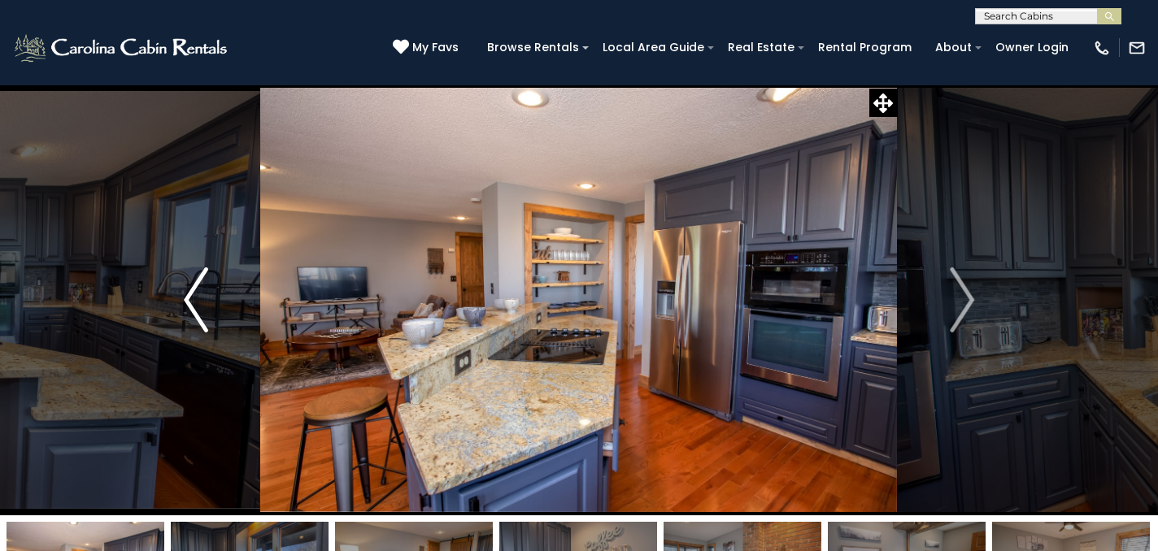
click at [191, 305] on img "Previous" at bounding box center [196, 300] width 24 height 65
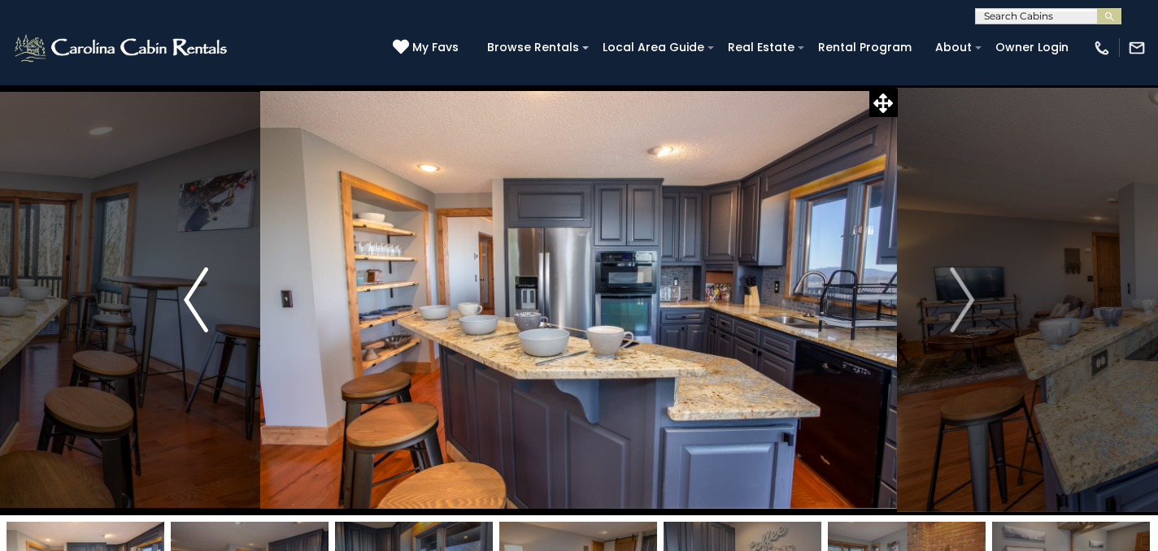
click at [191, 305] on img "Previous" at bounding box center [196, 300] width 24 height 65
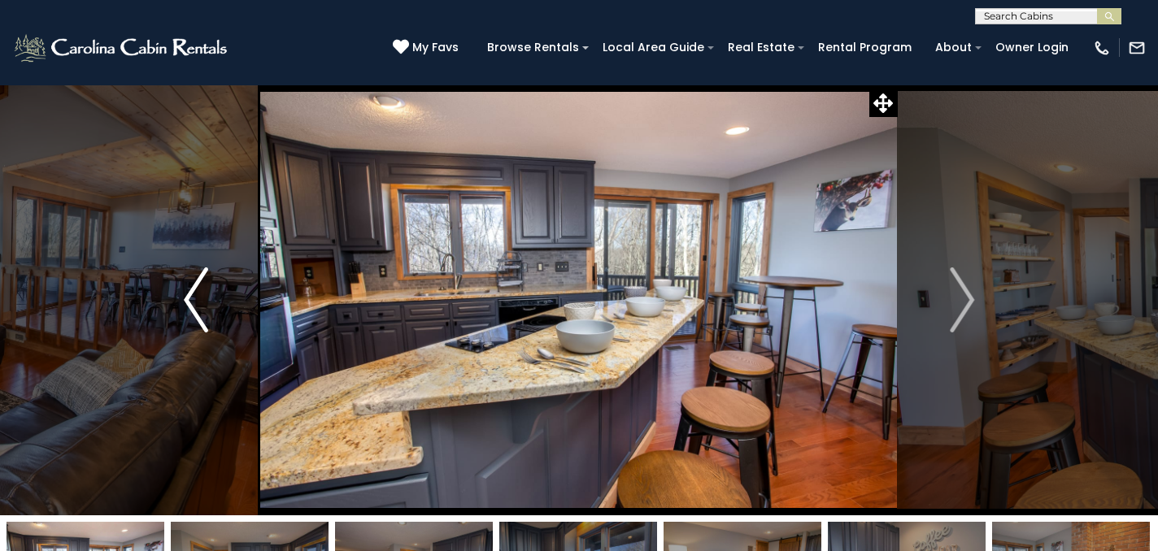
click at [191, 305] on img "Previous" at bounding box center [196, 300] width 24 height 65
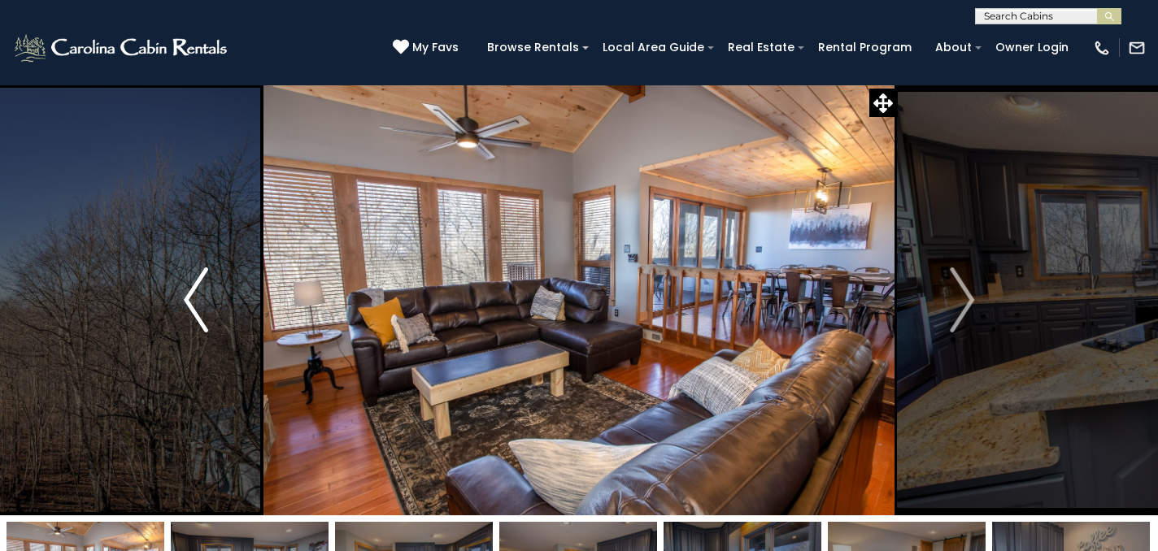
click at [191, 305] on img "Previous" at bounding box center [196, 300] width 24 height 65
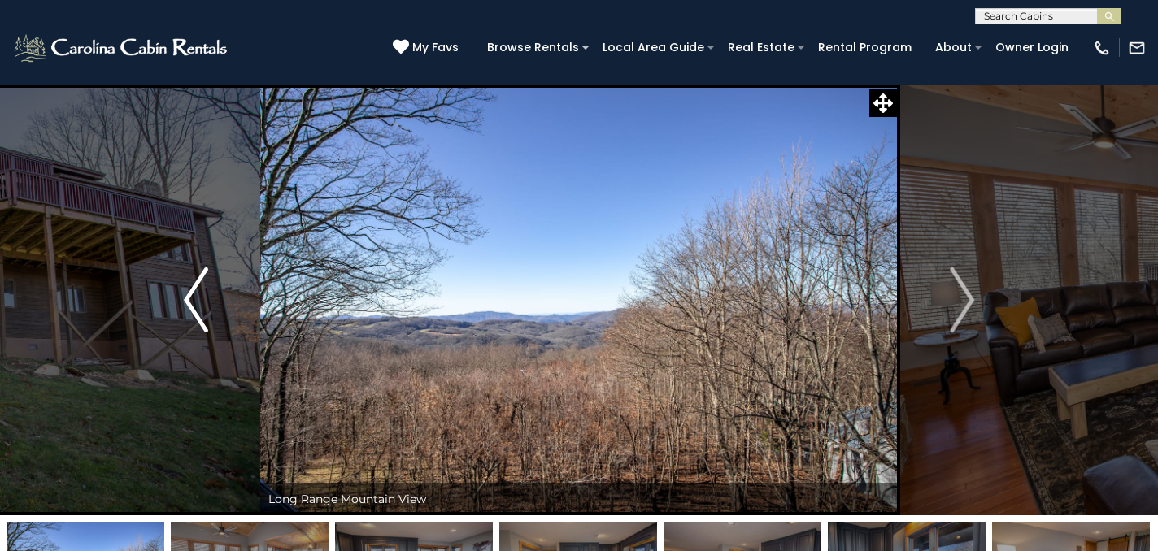
click at [191, 305] on img "Previous" at bounding box center [196, 300] width 24 height 65
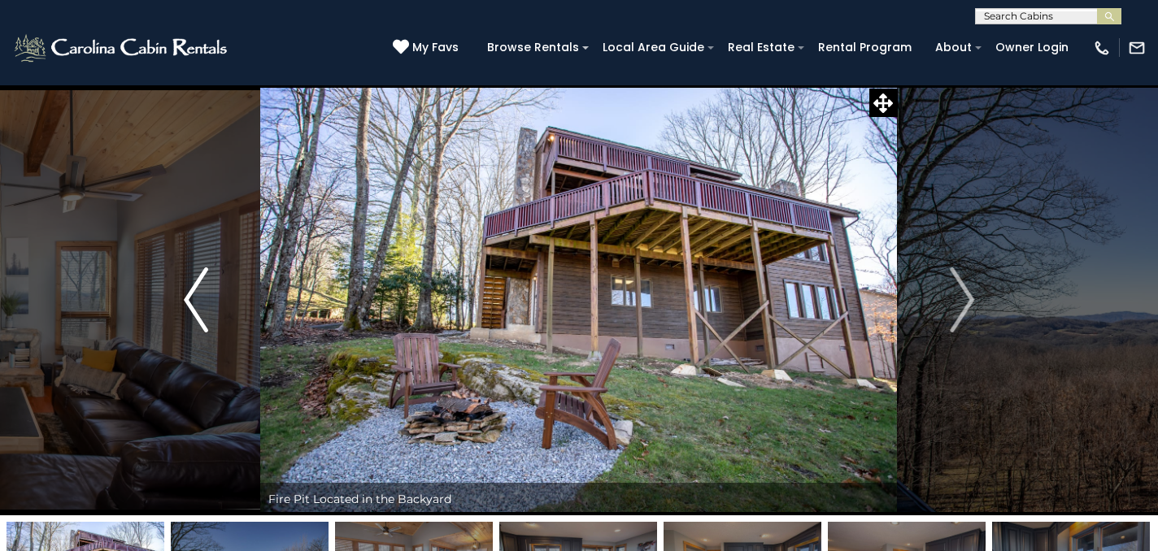
click at [191, 305] on img "Previous" at bounding box center [196, 300] width 24 height 65
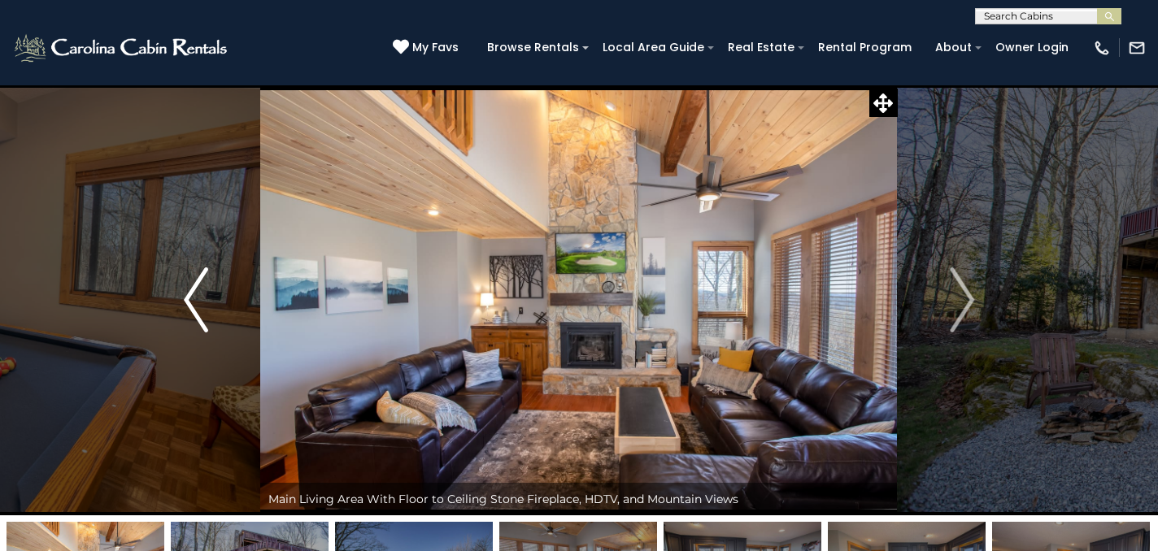
click at [191, 305] on img "Previous" at bounding box center [196, 300] width 24 height 65
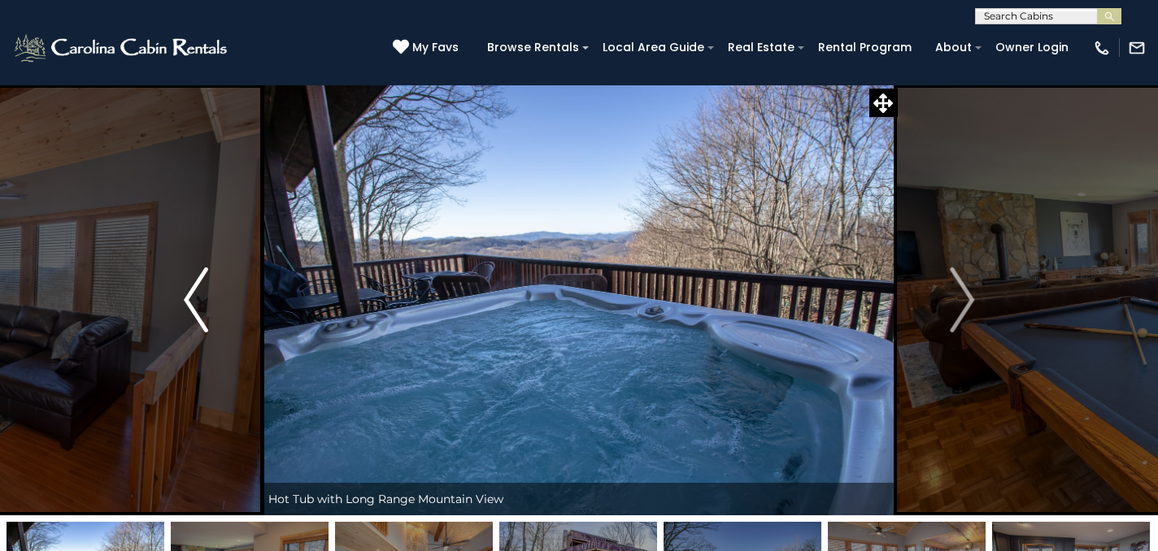
click at [191, 305] on img "Previous" at bounding box center [196, 300] width 24 height 65
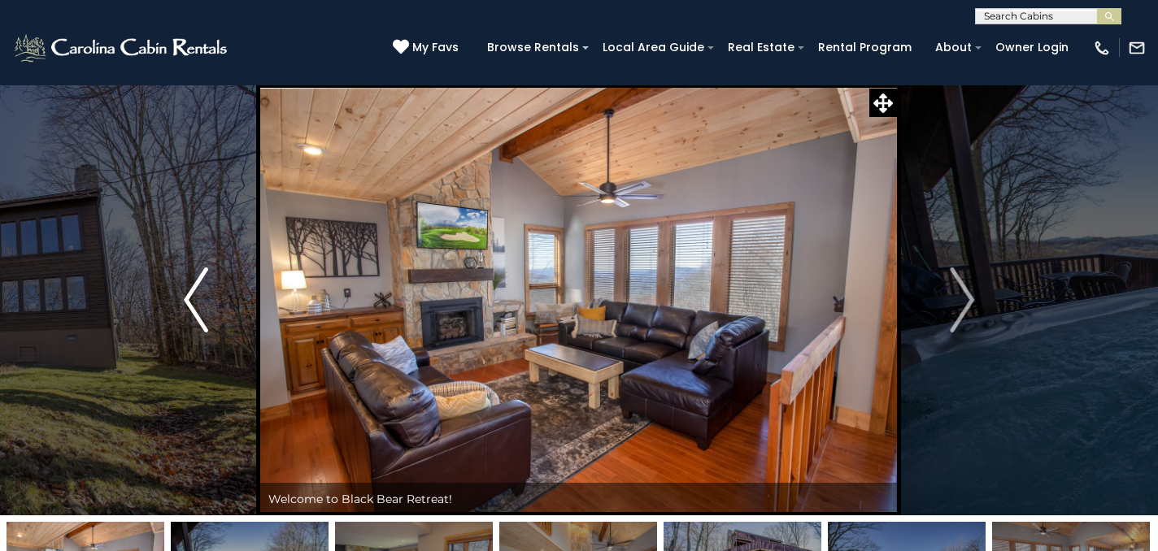
click at [191, 305] on img "Previous" at bounding box center [196, 300] width 24 height 65
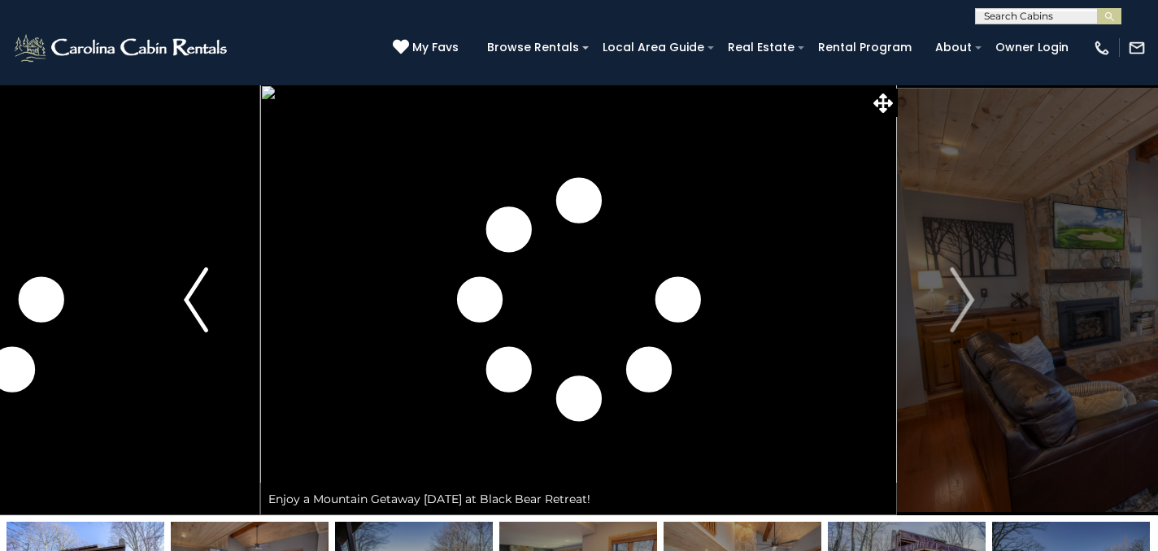
click at [191, 305] on img "Previous" at bounding box center [196, 300] width 24 height 65
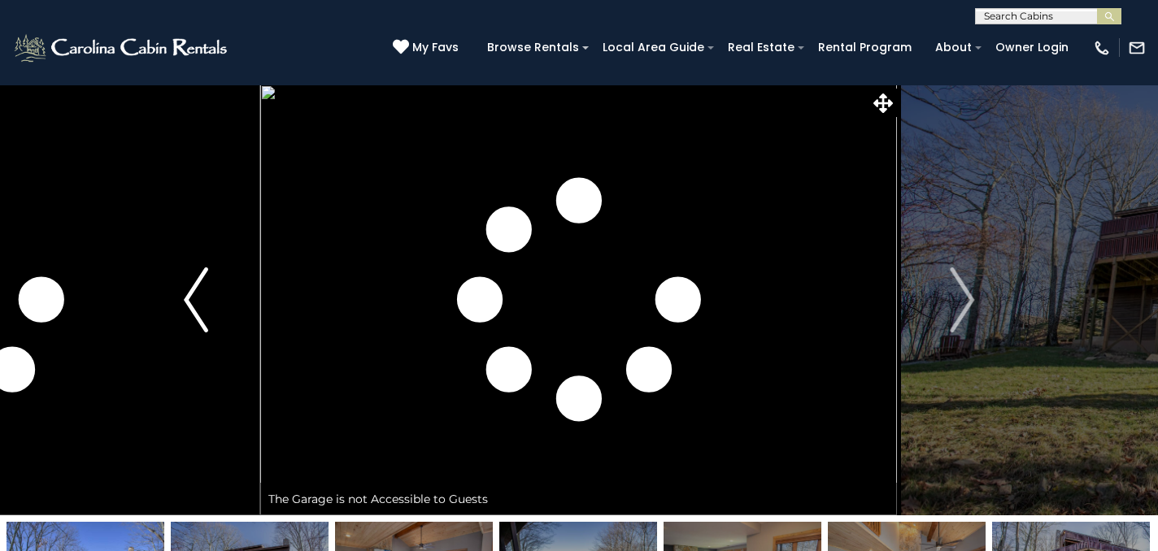
click at [191, 305] on img "Previous" at bounding box center [196, 300] width 24 height 65
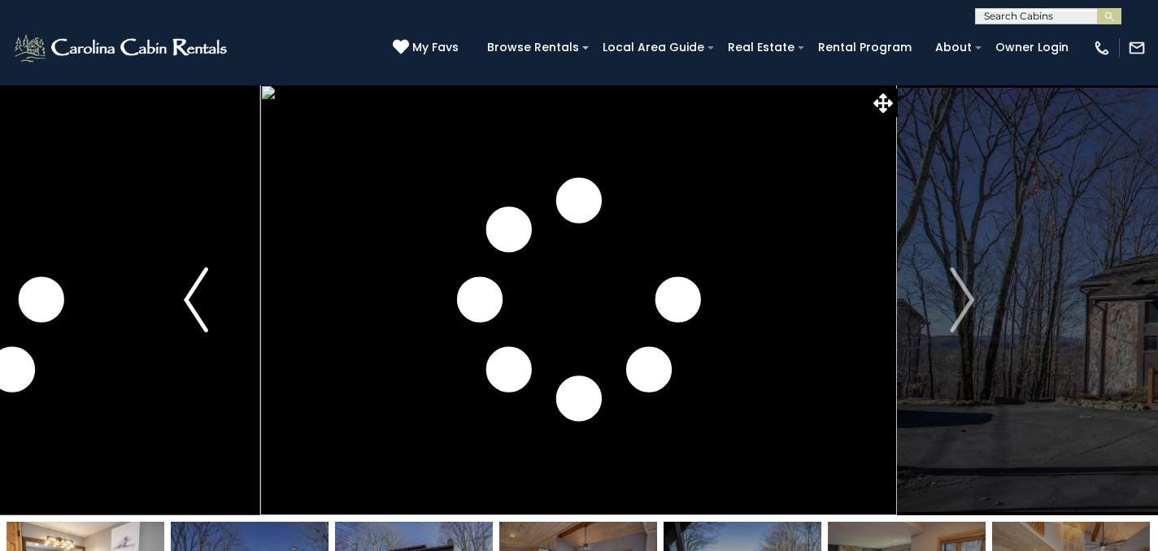
click at [189, 299] on img "Previous" at bounding box center [196, 300] width 24 height 65
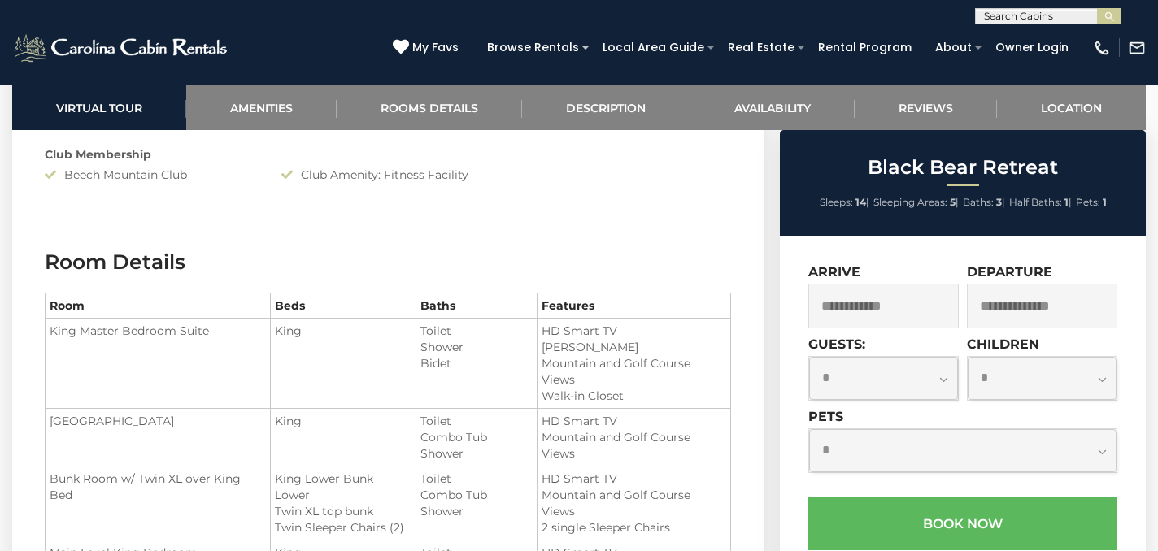
scroll to position [1855, 0]
click at [877, 373] on select "**********" at bounding box center [883, 378] width 149 height 43
select select "*"
click at [809, 357] on select "**********" at bounding box center [883, 378] width 149 height 43
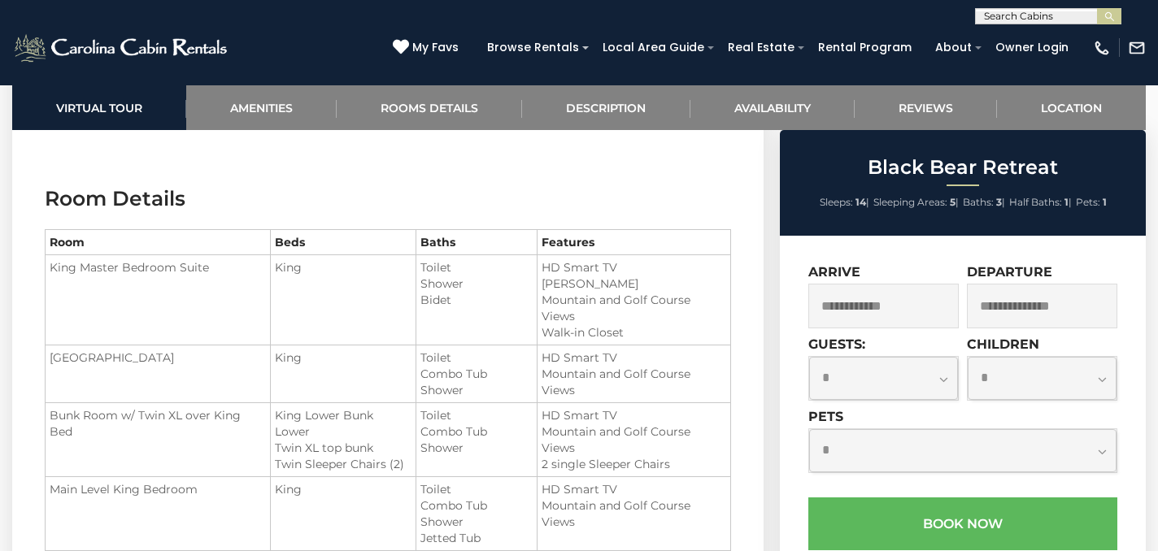
scroll to position [1941, 0]
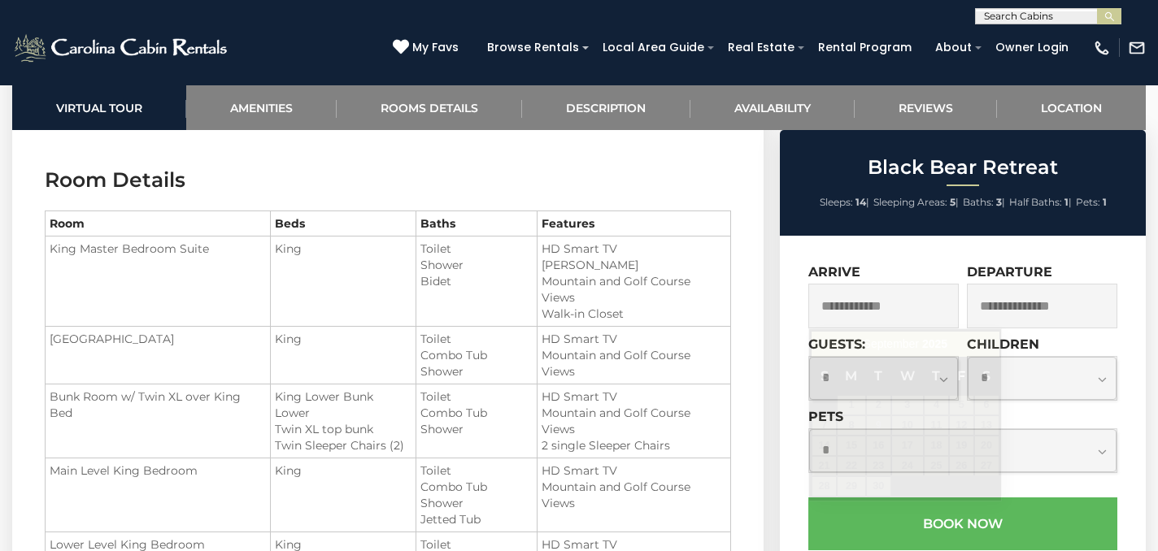
click at [885, 311] on input "text" at bounding box center [883, 306] width 150 height 45
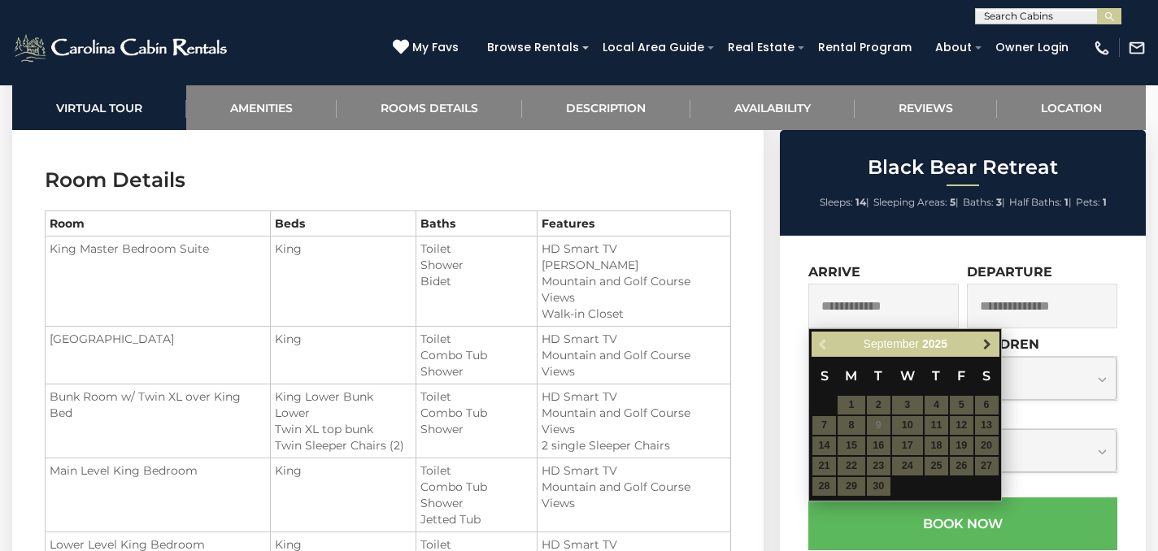
click at [989, 350] on span "Next" at bounding box center [987, 344] width 13 height 13
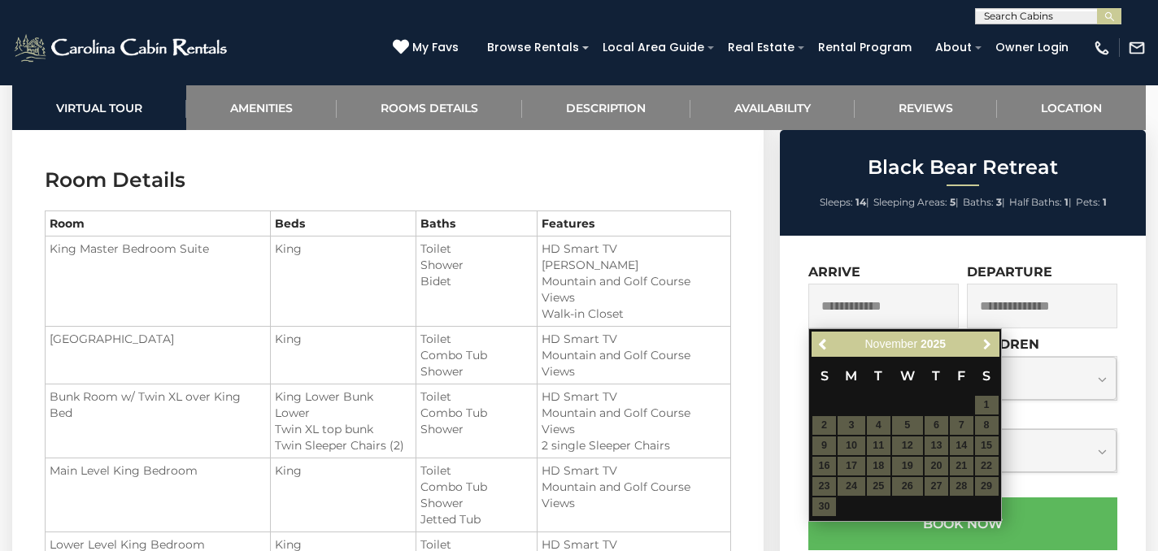
click at [989, 350] on span "Next" at bounding box center [987, 344] width 13 height 13
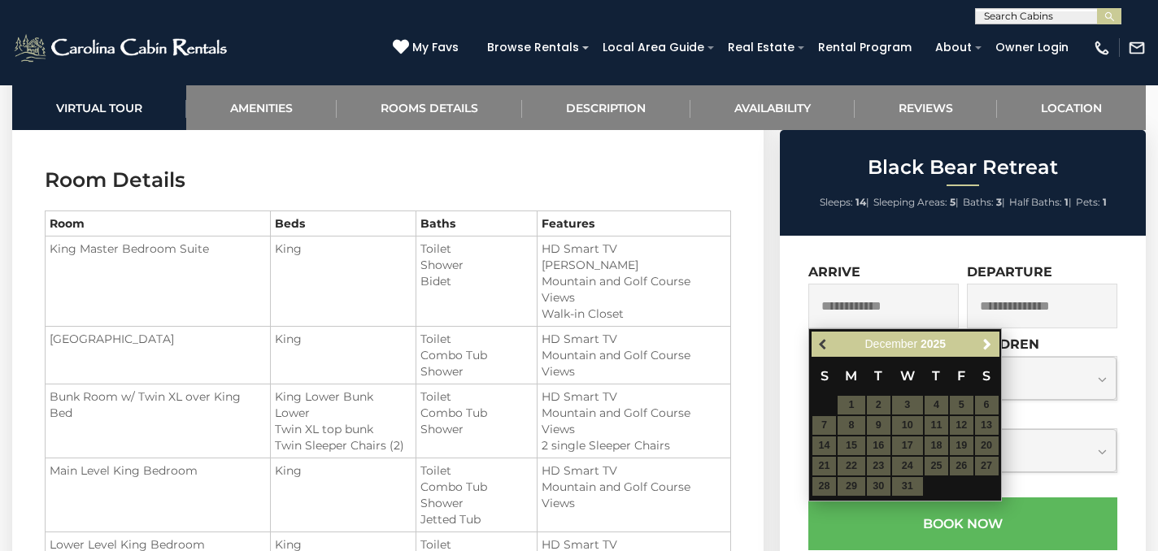
click at [820, 349] on span "Previous" at bounding box center [823, 344] width 13 height 13
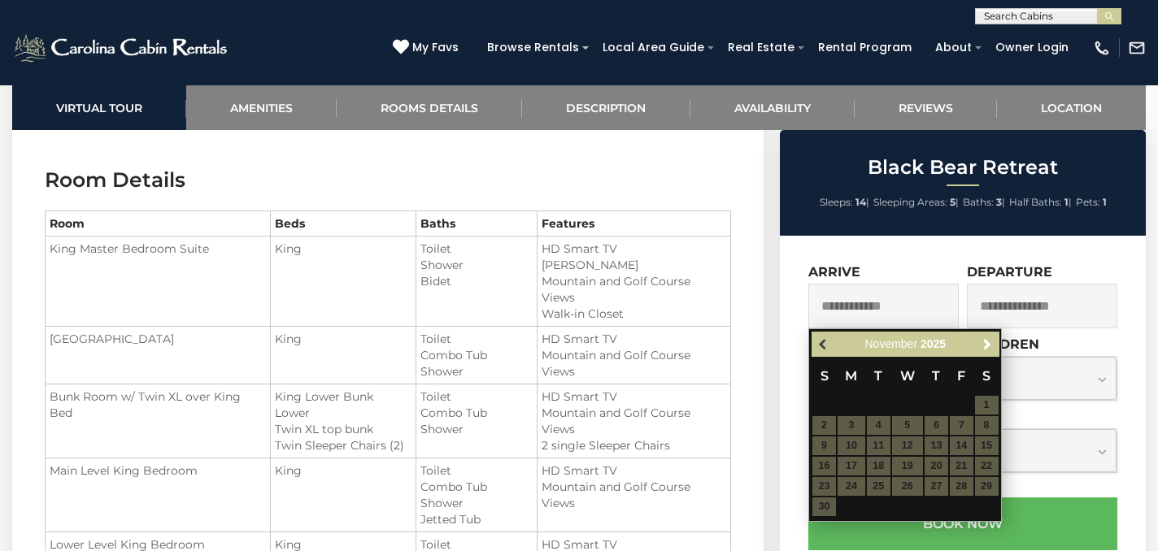
click at [822, 349] on span "Previous" at bounding box center [823, 344] width 13 height 13
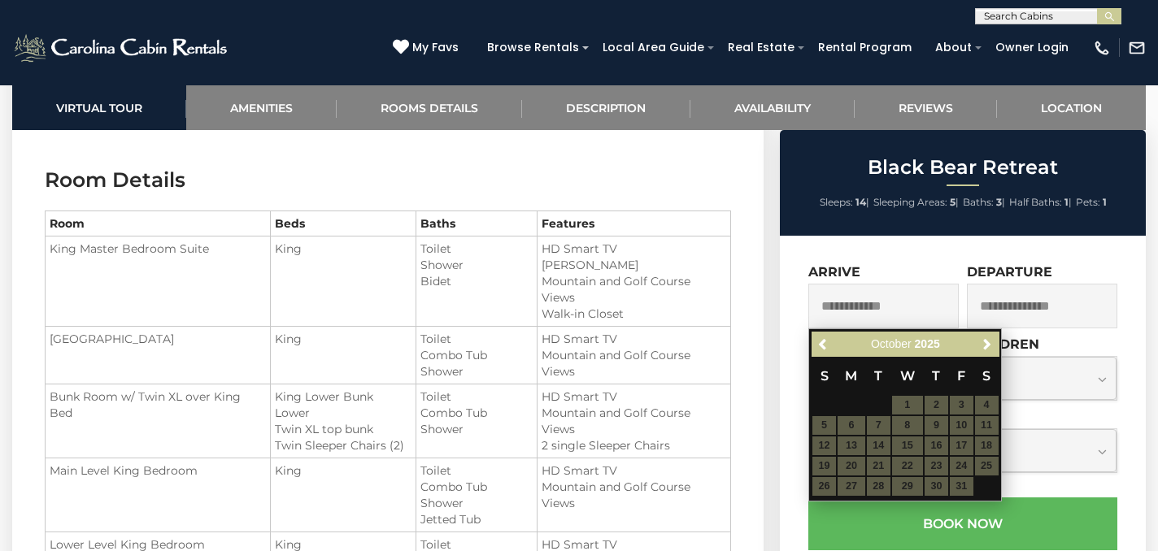
click at [935, 254] on div "**********" at bounding box center [963, 492] width 366 height 512
